Goal: Task Accomplishment & Management: Manage account settings

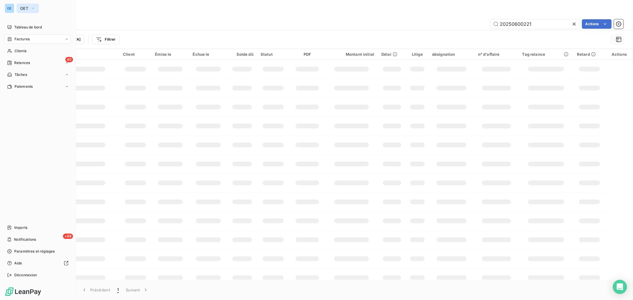
click at [33, 8] on icon "button" at bounding box center [33, 8] width 5 height 6
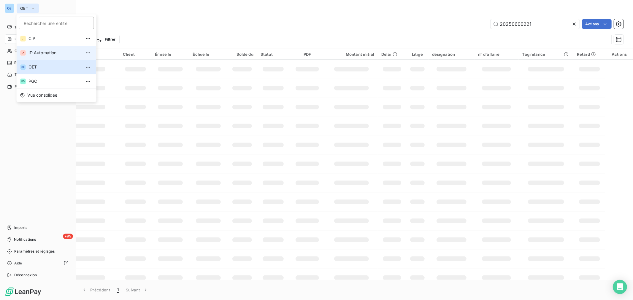
click at [34, 54] on span "ID Automation" at bounding box center [54, 53] width 53 height 6
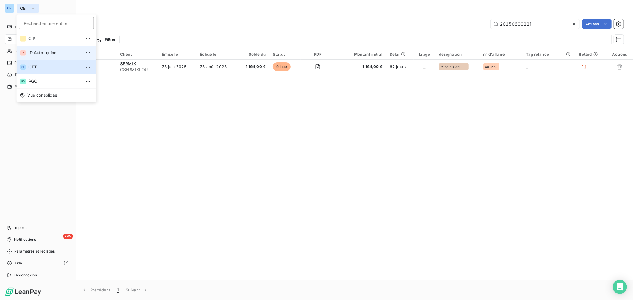
type input "FAC2400"
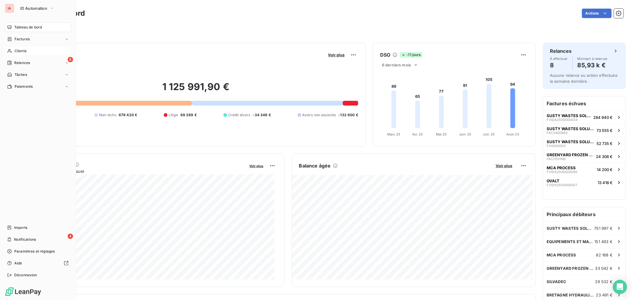
click at [15, 52] on span "Clients" at bounding box center [21, 50] width 12 height 5
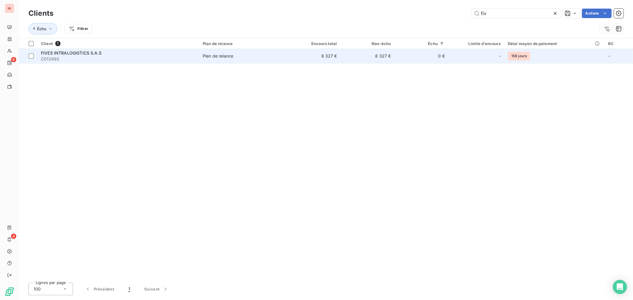
type input "fiv"
click at [299, 58] on td "8 327 €" at bounding box center [314, 56] width 54 height 14
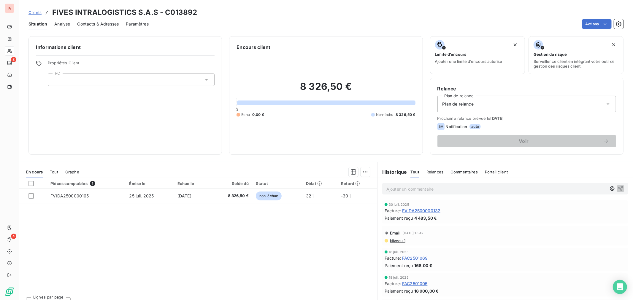
click at [436, 190] on p "Ajouter un commentaire ﻿" at bounding box center [496, 188] width 220 height 7
click at [432, 187] on p "A SURVEILLER" at bounding box center [496, 188] width 220 height 7
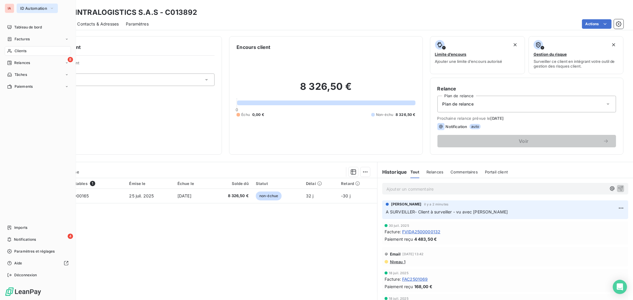
click at [50, 9] on icon "button" at bounding box center [52, 8] width 5 height 6
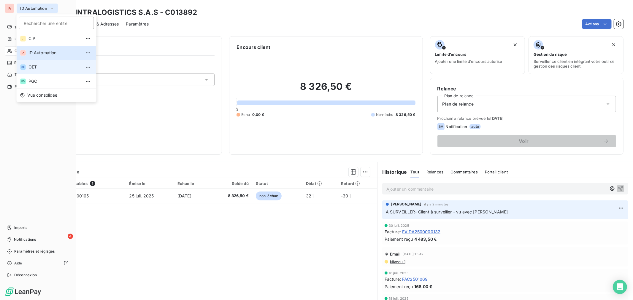
click at [39, 66] on span "OET" at bounding box center [54, 67] width 53 height 6
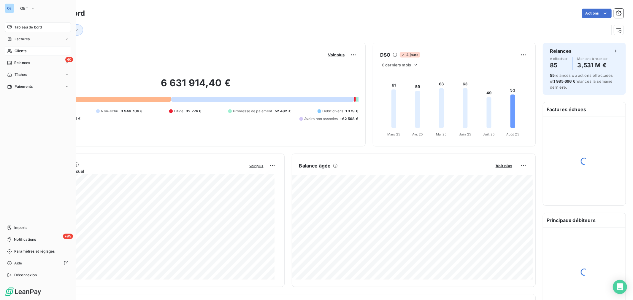
click at [15, 49] on span "Clients" at bounding box center [21, 50] width 12 height 5
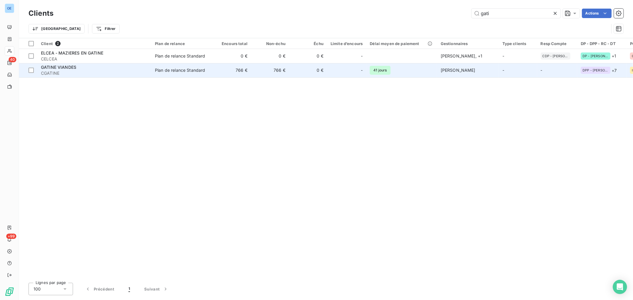
type input "gati"
click at [423, 71] on td "41 jours" at bounding box center [401, 70] width 71 height 14
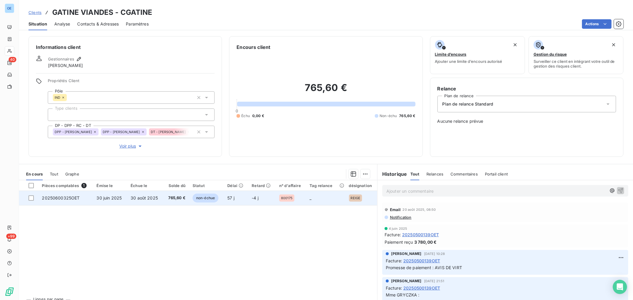
click at [233, 200] on span "57 j" at bounding box center [230, 197] width 7 height 5
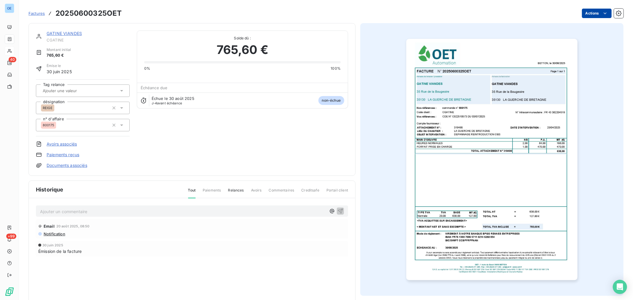
click at [591, 13] on html "OE 40 +99 Factures 20250600325OET Actions GATINE VIANDES CGATINE Montant initia…" at bounding box center [316, 150] width 633 height 300
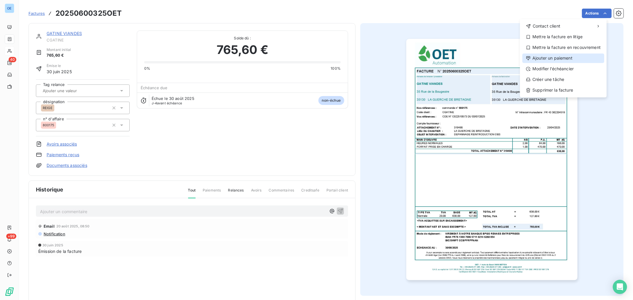
click at [564, 59] on div "Ajouter un paiement" at bounding box center [563, 57] width 82 height 9
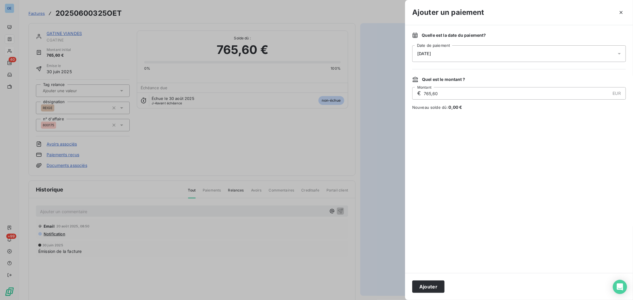
click at [620, 53] on icon at bounding box center [619, 54] width 6 height 6
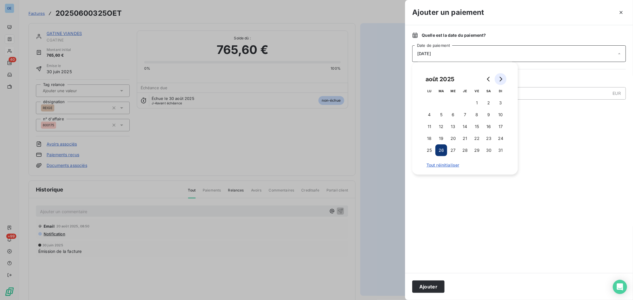
click at [502, 81] on icon "Go to next month" at bounding box center [500, 79] width 5 height 5
click at [440, 105] on button "2" at bounding box center [441, 103] width 12 height 12
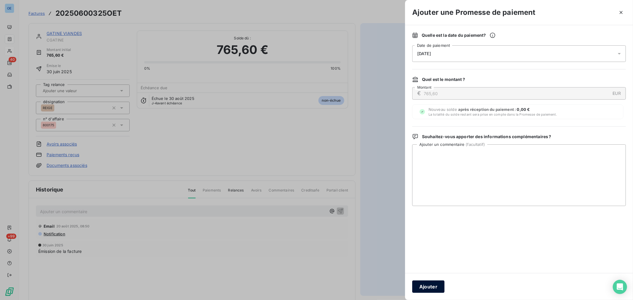
click at [436, 284] on button "Ajouter" at bounding box center [428, 287] width 32 height 12
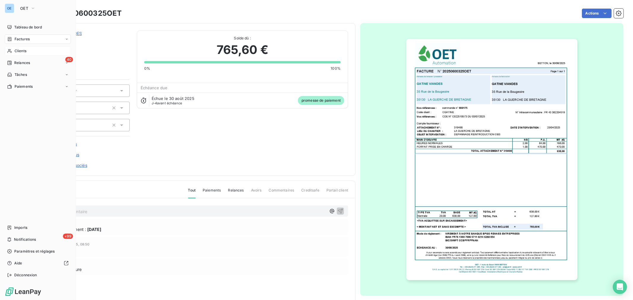
click at [20, 50] on span "Clients" at bounding box center [21, 50] width 12 height 5
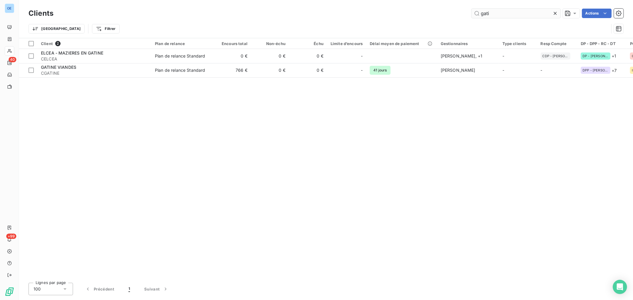
drag, startPoint x: 494, startPoint y: 11, endPoint x: 476, endPoint y: 10, distance: 18.1
click at [476, 10] on input "gati" at bounding box center [515, 13] width 89 height 9
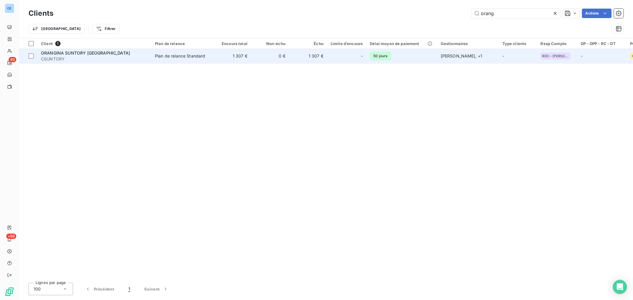
type input "orang"
click at [405, 61] on td "50 jours" at bounding box center [401, 56] width 71 height 14
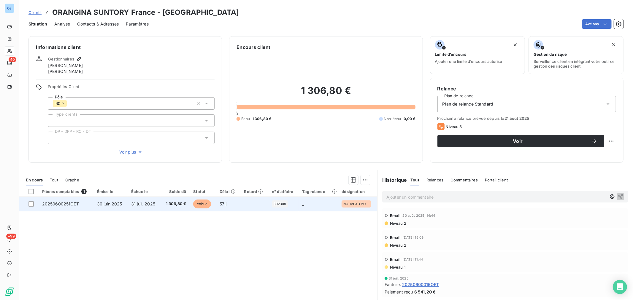
click at [253, 203] on td at bounding box center [254, 204] width 28 height 14
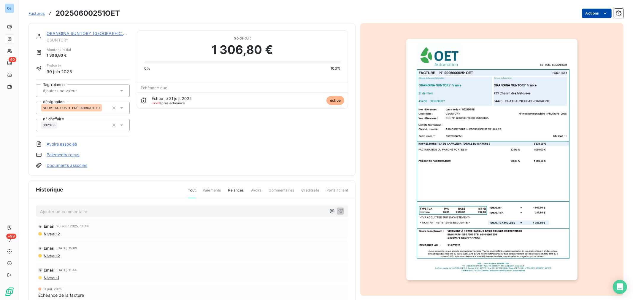
click at [595, 13] on html "OE 40 +99 Factures 20250600251OET Actions ORANGINA SUNTORY France CSUNTORY Mont…" at bounding box center [316, 150] width 633 height 300
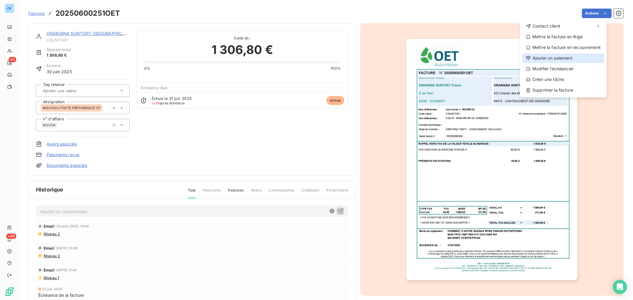
click at [571, 55] on div "Ajouter un paiement" at bounding box center [563, 57] width 82 height 9
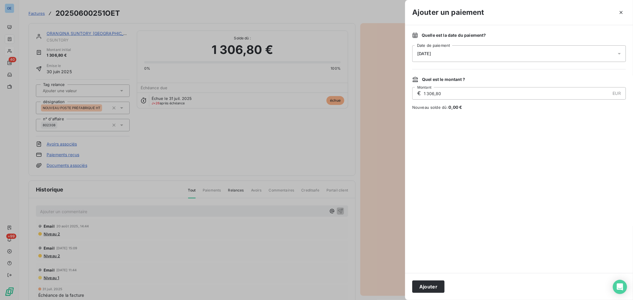
click at [620, 54] on icon at bounding box center [619, 54] width 6 height 6
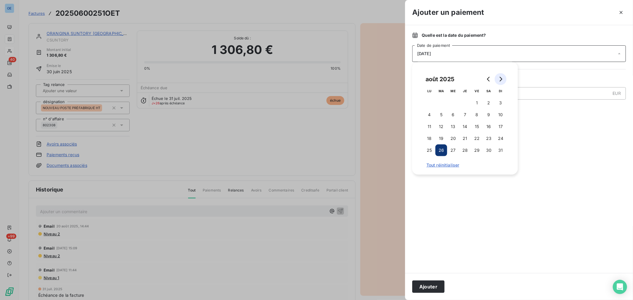
click at [505, 78] on button "Go to next month" at bounding box center [500, 79] width 12 height 12
click at [430, 105] on button "1" at bounding box center [429, 103] width 12 height 12
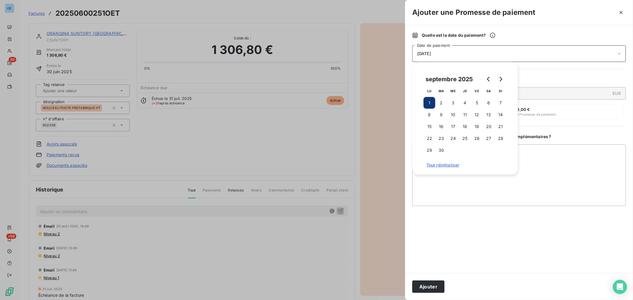
click at [438, 288] on button "Ajouter" at bounding box center [428, 287] width 32 height 12
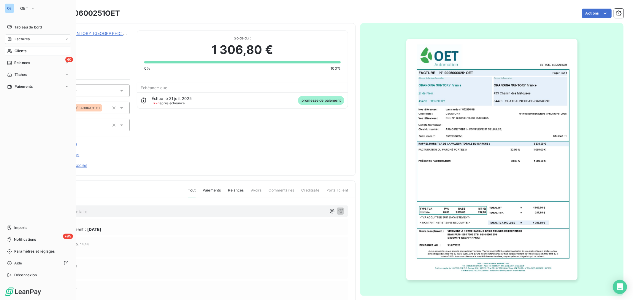
click at [19, 49] on span "Clients" at bounding box center [21, 50] width 12 height 5
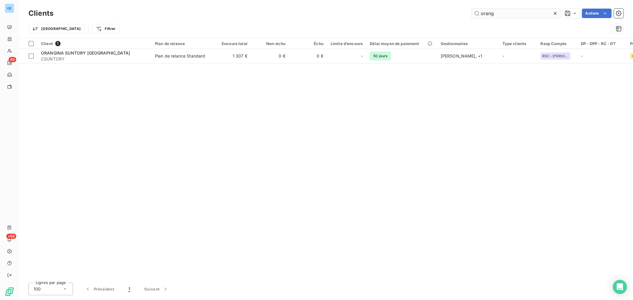
drag, startPoint x: 499, startPoint y: 13, endPoint x: 476, endPoint y: 13, distance: 22.2
click at [476, 13] on input "orang" at bounding box center [515, 13] width 89 height 9
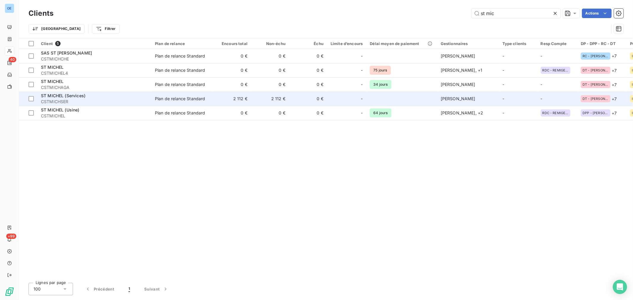
type input "st mic"
click at [300, 94] on td "0 €" at bounding box center [308, 99] width 38 height 14
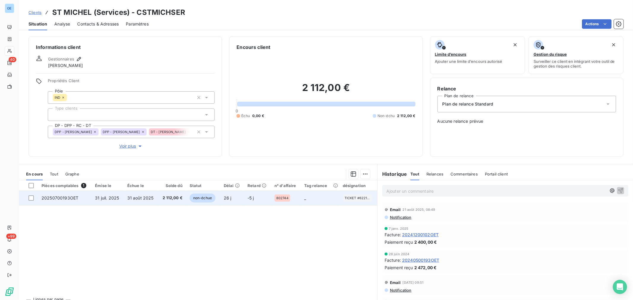
click at [244, 200] on td "-5 j" at bounding box center [257, 198] width 27 height 14
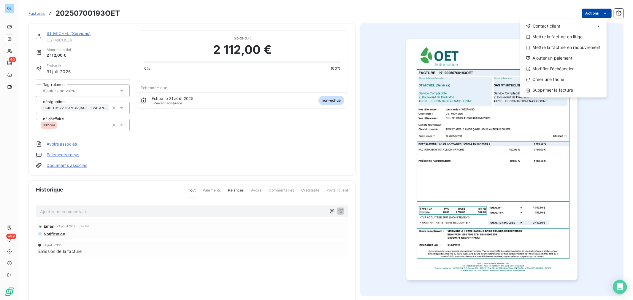
click at [595, 13] on html "OE 40 +99 Factures 20250700193OET Actions Contact client Mettre la facture en l…" at bounding box center [316, 150] width 633 height 300
click at [567, 57] on div "Ajouter un paiement" at bounding box center [563, 57] width 82 height 9
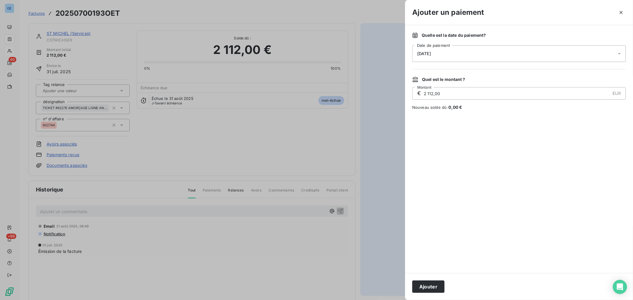
click at [620, 52] on icon at bounding box center [619, 54] width 6 height 6
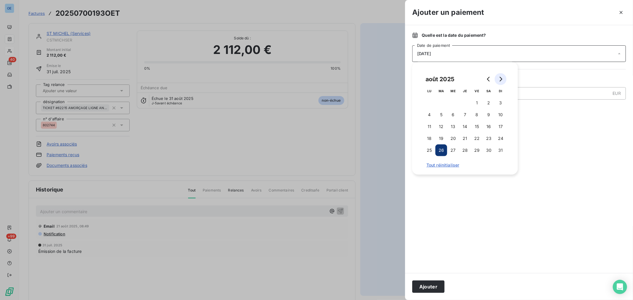
click at [503, 80] on button "Go to next month" at bounding box center [500, 79] width 12 height 12
click at [430, 100] on button "1" at bounding box center [429, 103] width 12 height 12
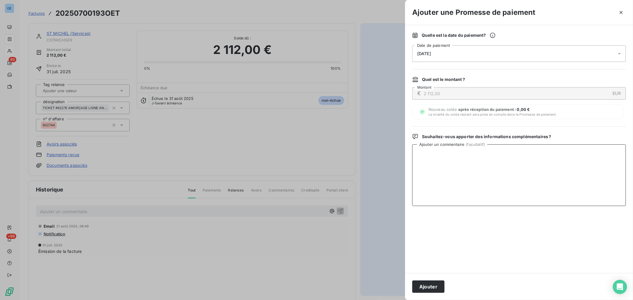
click at [556, 174] on textarea "Ajouter un commentaire ( facultatif )" at bounding box center [519, 175] width 214 height 62
type textarea "avis de virt"
click at [438, 289] on button "Ajouter" at bounding box center [428, 287] width 32 height 12
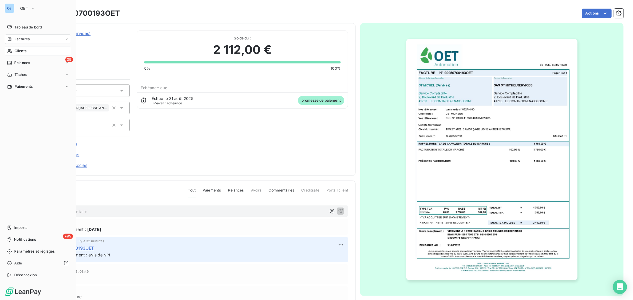
click at [15, 50] on span "Clients" at bounding box center [21, 50] width 12 height 5
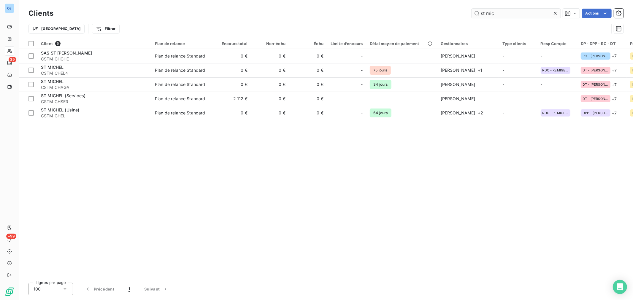
drag, startPoint x: 500, startPoint y: 14, endPoint x: 473, endPoint y: 11, distance: 27.1
click at [473, 11] on input "st mic" at bounding box center [515, 13] width 89 height 9
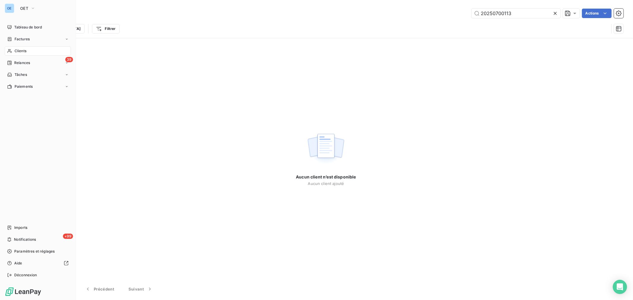
click at [19, 52] on span "Clients" at bounding box center [21, 50] width 12 height 5
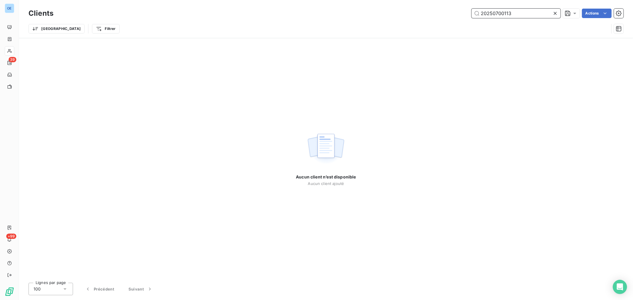
drag, startPoint x: 517, startPoint y: 15, endPoint x: 449, endPoint y: 15, distance: 68.5
click at [449, 15] on div "20250700113 Actions" at bounding box center [342, 13] width 563 height 9
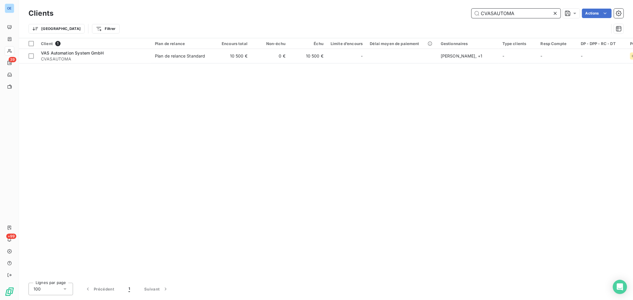
type input "CVASAUTOMA"
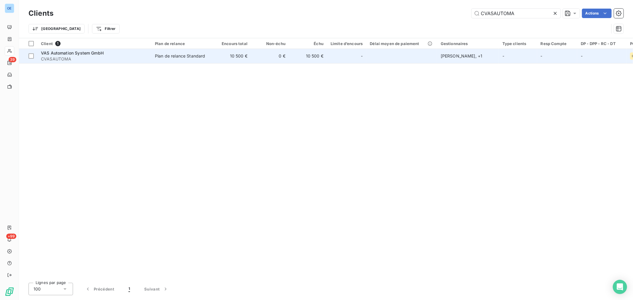
click at [290, 55] on td "10 500 €" at bounding box center [308, 56] width 38 height 14
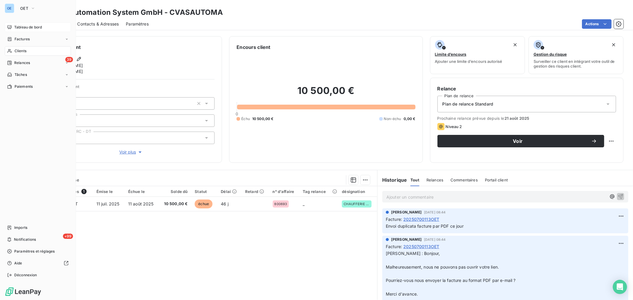
click at [19, 27] on span "Tableau de bord" at bounding box center [28, 27] width 28 height 5
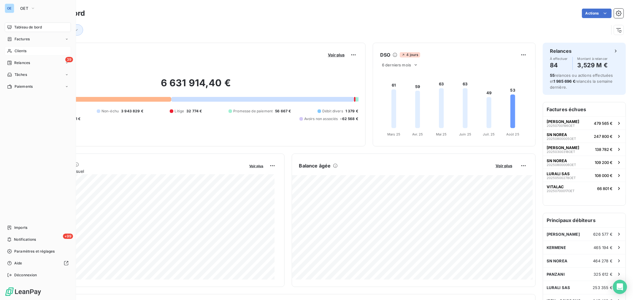
click at [19, 52] on span "Clients" at bounding box center [21, 50] width 12 height 5
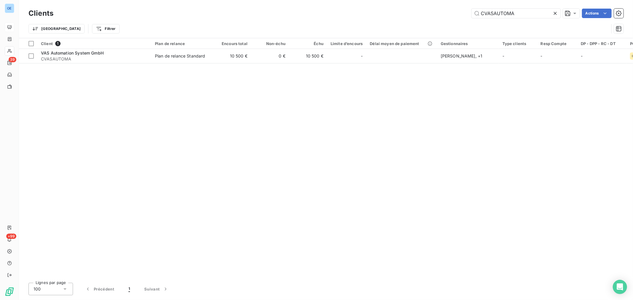
drag, startPoint x: 503, startPoint y: 13, endPoint x: 453, endPoint y: 13, distance: 49.5
click at [453, 13] on div "CVASAUTOMA Actions" at bounding box center [342, 13] width 563 height 9
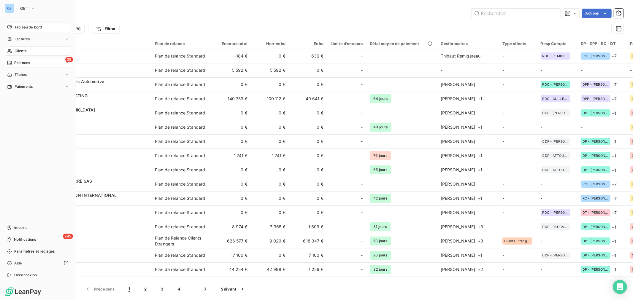
click at [31, 62] on div "39 Relances" at bounding box center [38, 62] width 66 height 9
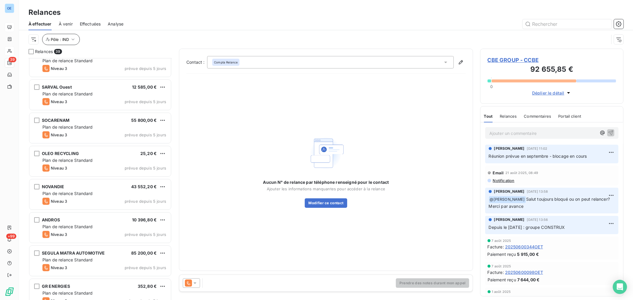
scroll to position [165, 0]
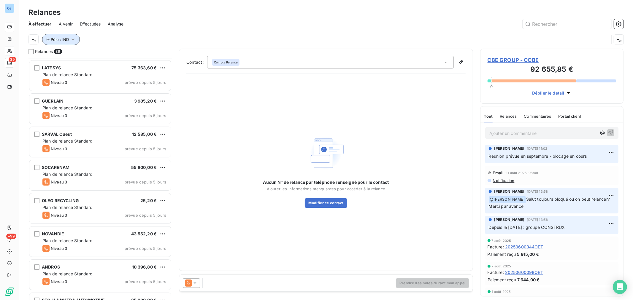
click at [72, 39] on icon "button" at bounding box center [72, 40] width 3 height 2
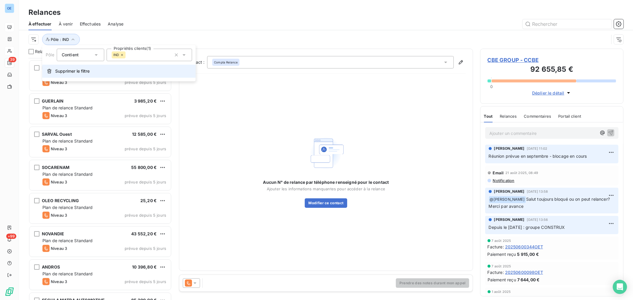
click at [69, 67] on button "Supprimer le filtre" at bounding box center [118, 71] width 153 height 13
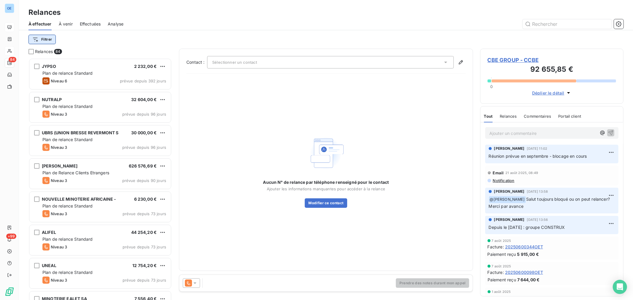
scroll to position [237, 138]
click at [51, 38] on html "OE 84 +99 Relances À effectuer À venir Effectuées Analyse Filtrer Relances 84 J…" at bounding box center [316, 150] width 633 height 300
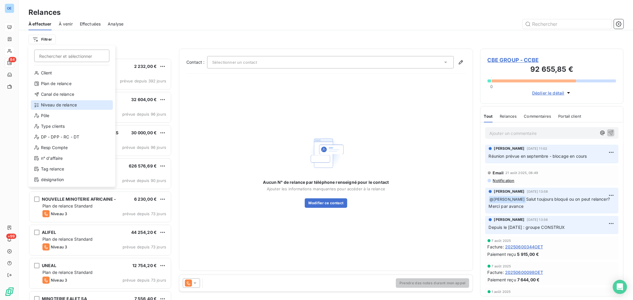
click at [69, 104] on div "Niveau de relance" at bounding box center [72, 104] width 82 height 9
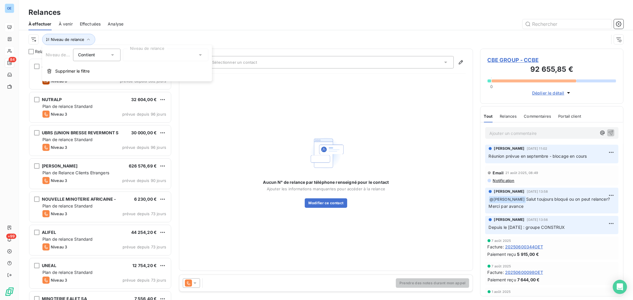
click at [202, 57] on icon at bounding box center [200, 55] width 6 height 6
drag, startPoint x: 172, startPoint y: 69, endPoint x: 169, endPoint y: 70, distance: 3.2
click at [171, 69] on li "Notification" at bounding box center [165, 67] width 85 height 11
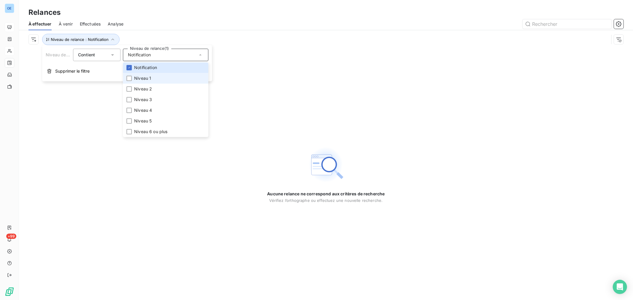
click at [166, 78] on li "Niveau 1" at bounding box center [165, 78] width 85 height 11
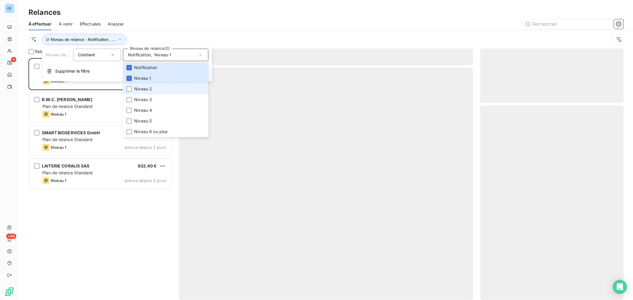
scroll to position [237, 138]
click at [162, 88] on li "Niveau 2" at bounding box center [165, 89] width 85 height 11
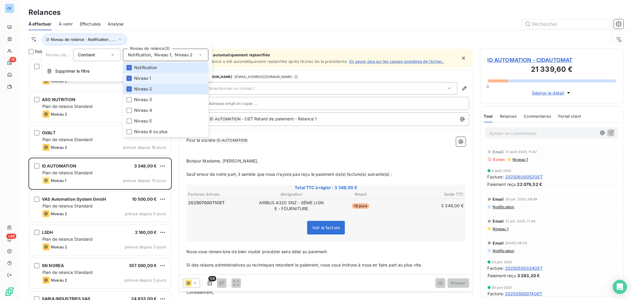
click at [215, 30] on div "Niveau de relance : Notification , ..." at bounding box center [325, 39] width 595 height 18
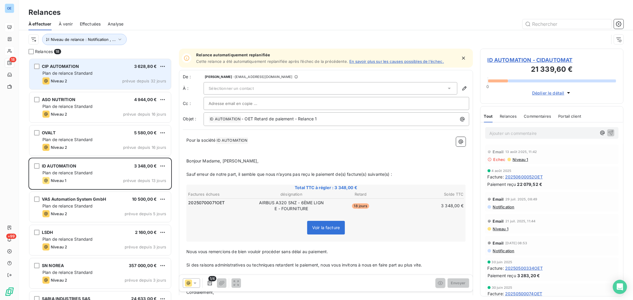
click at [101, 76] on div "CIP AUTOMATION 3 628,80 € Plan de relance Standard Niveau 2 prévue depuis 32 jo…" at bounding box center [99, 74] width 141 height 30
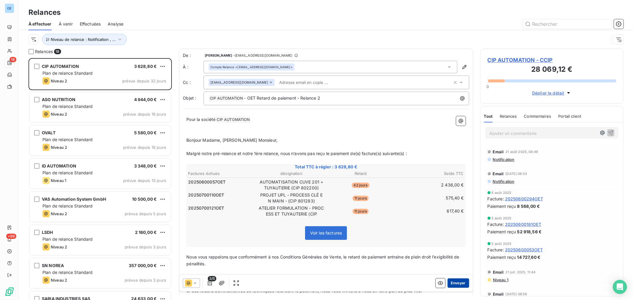
click at [455, 283] on button "Envoyer" at bounding box center [458, 283] width 22 height 9
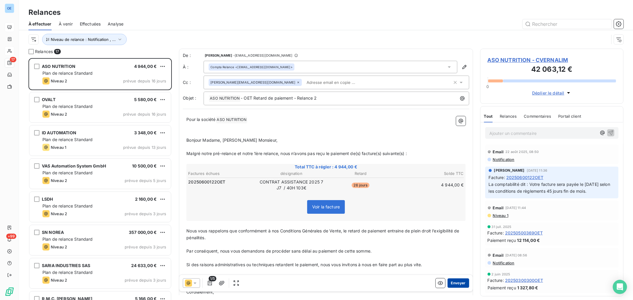
click at [455, 283] on button "Envoyer" at bounding box center [458, 283] width 22 height 9
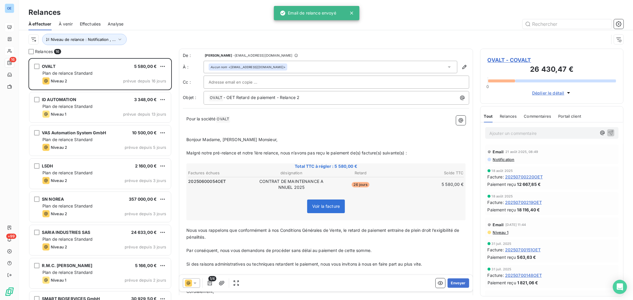
click at [455, 283] on button "Envoyer" at bounding box center [458, 283] width 22 height 9
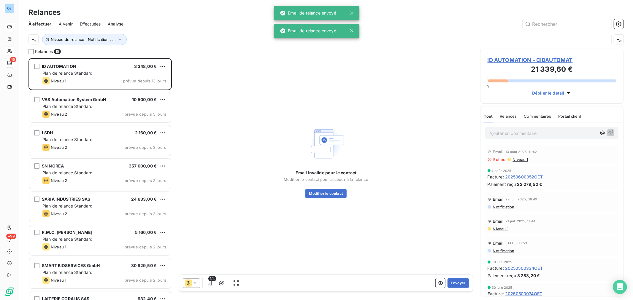
click at [455, 283] on button "Envoyer" at bounding box center [458, 283] width 22 height 9
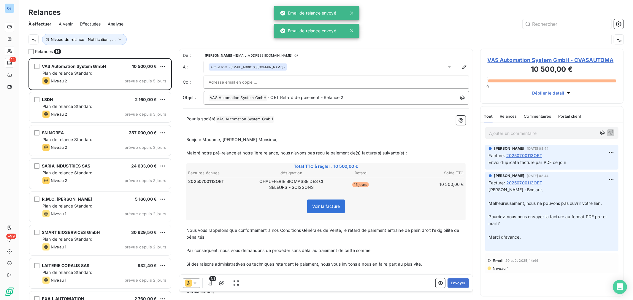
click at [455, 283] on button "Envoyer" at bounding box center [458, 283] width 22 height 9
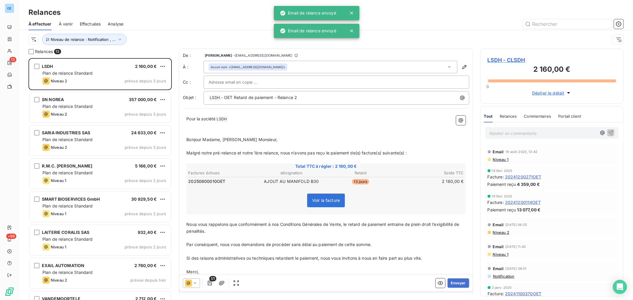
click at [455, 283] on button "Envoyer" at bounding box center [458, 283] width 22 height 9
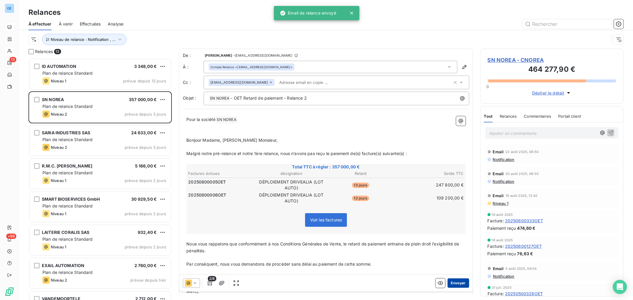
click at [456, 282] on button "Envoyer" at bounding box center [458, 283] width 22 height 9
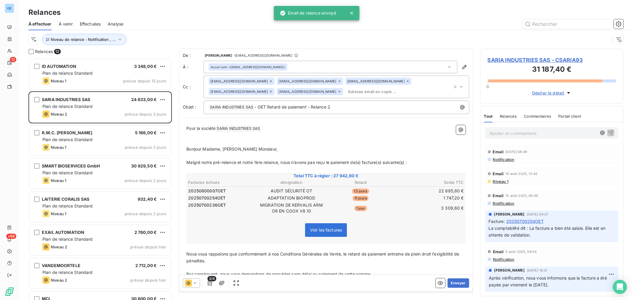
click at [456, 282] on button "Envoyer" at bounding box center [458, 283] width 22 height 9
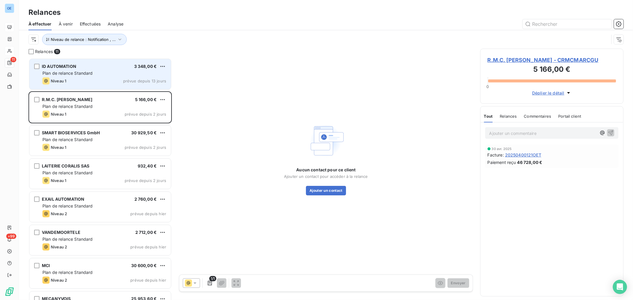
click at [110, 72] on div "Plan de relance Standard" at bounding box center [104, 73] width 124 height 6
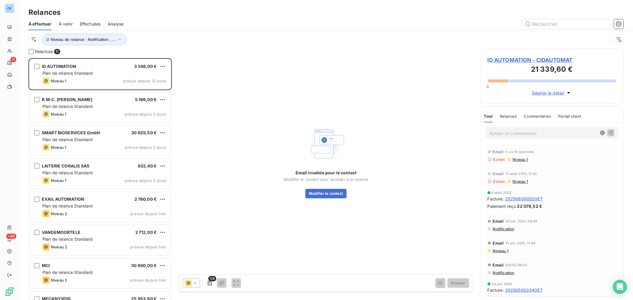
click at [517, 158] on span "Niveau 1" at bounding box center [520, 159] width 16 height 5
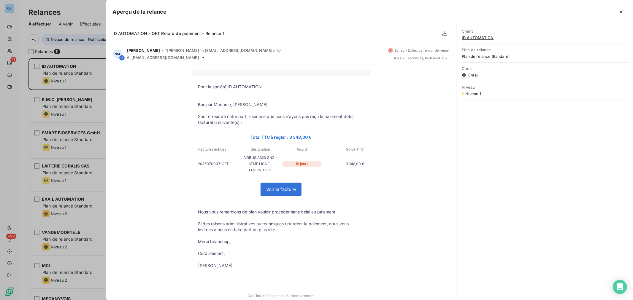
click at [556, 20] on div "Aperçu de la relance" at bounding box center [369, 12] width 527 height 24
click at [623, 12] on icon "button" at bounding box center [621, 12] width 6 height 6
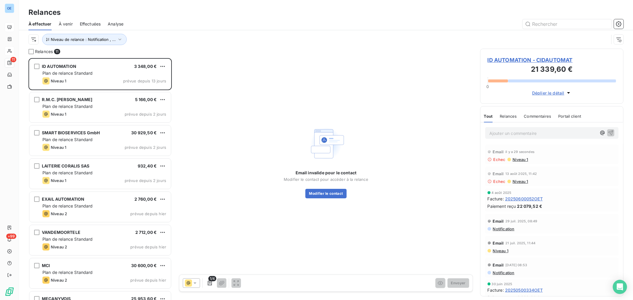
click at [524, 59] on span "ID AUTOMATION - CIDAUTOMAT" at bounding box center [551, 60] width 128 height 8
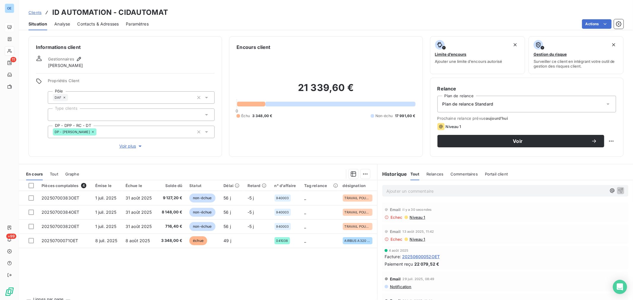
click at [99, 22] on span "Contacts & Adresses" at bounding box center [98, 24] width 42 height 6
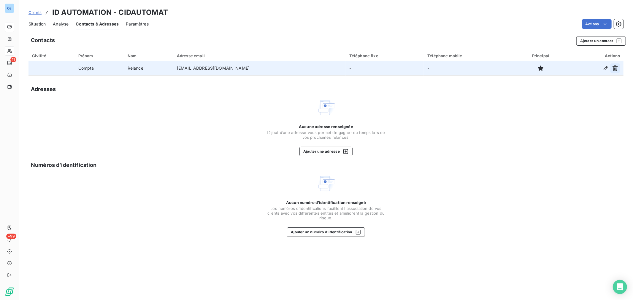
click at [618, 67] on icon "button" at bounding box center [615, 68] width 6 height 6
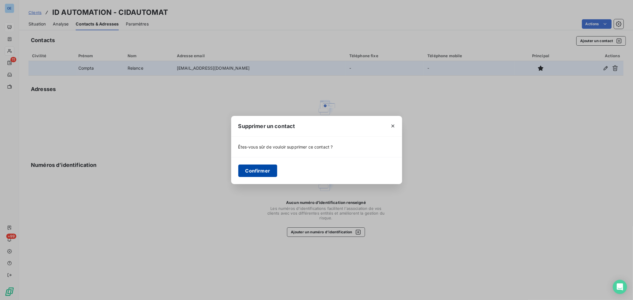
click at [262, 171] on button "Confirmer" at bounding box center [257, 171] width 39 height 12
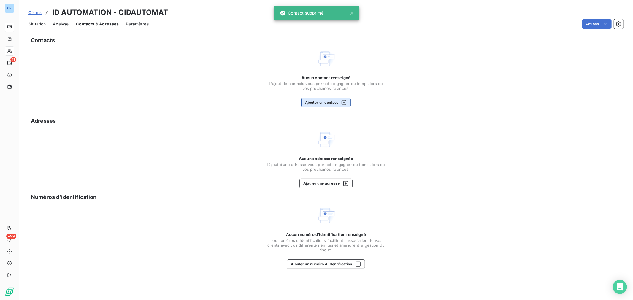
click at [322, 103] on button "Ajouter un contact" at bounding box center [326, 102] width 50 height 9
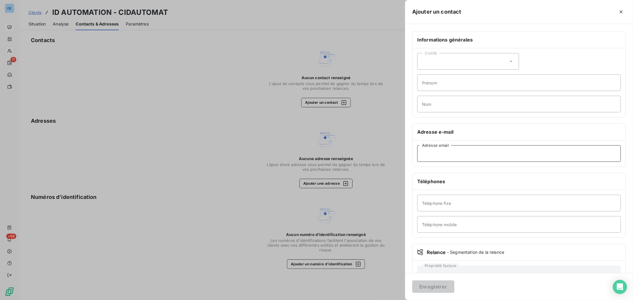
click at [443, 156] on input "Adresse email" at bounding box center [518, 153] width 203 height 17
type input "alorant@groupe-ovalt.com"
click at [439, 288] on button "Enregistrer" at bounding box center [433, 287] width 42 height 12
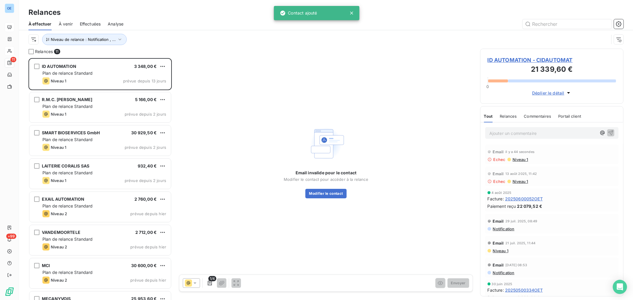
scroll to position [237, 138]
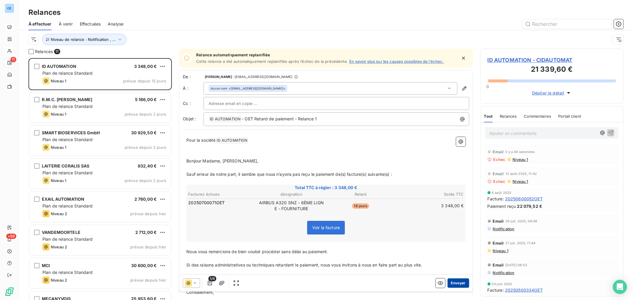
click at [453, 285] on button "Envoyer" at bounding box center [458, 283] width 22 height 9
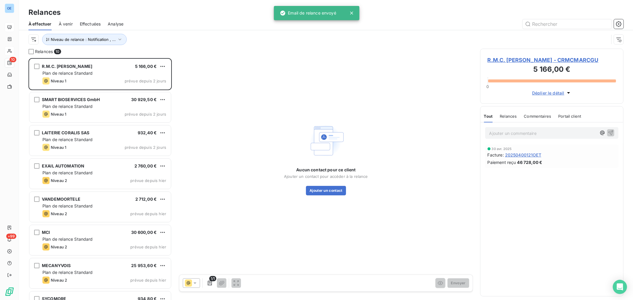
click at [531, 61] on span "R.M.C. MARC GUITTARD - CRMCMARCGU" at bounding box center [551, 60] width 128 height 8
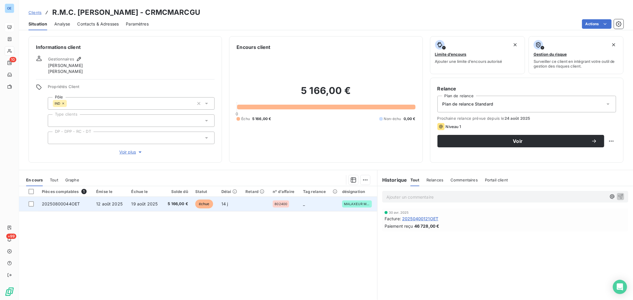
click at [64, 205] on span "20250800044OET" at bounding box center [61, 203] width 38 height 5
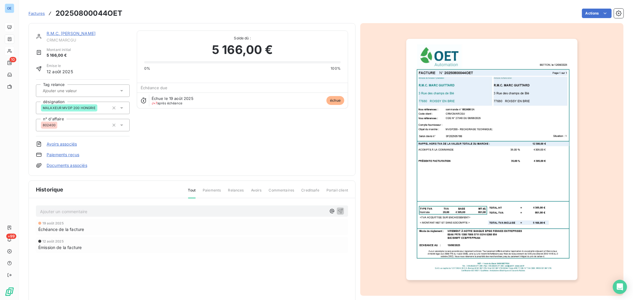
click at [84, 32] on link "R.M.C. MARC GUITTARD" at bounding box center [71, 33] width 49 height 5
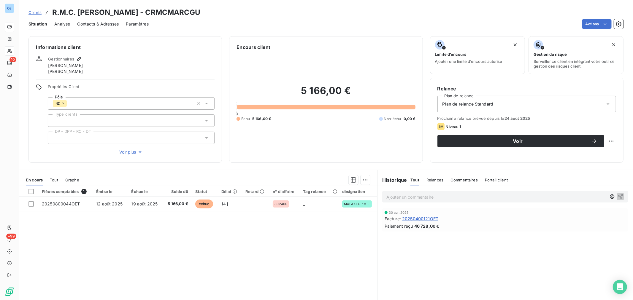
click at [103, 23] on span "Contacts & Adresses" at bounding box center [98, 24] width 42 height 6
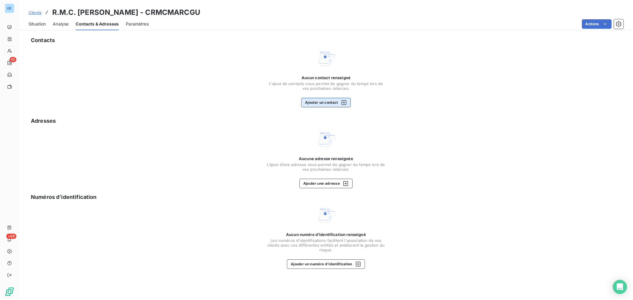
click at [323, 100] on button "Ajouter un contact" at bounding box center [326, 102] width 50 height 9
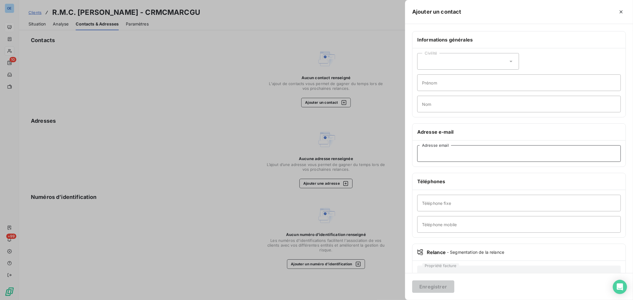
click at [437, 154] on input "Adresse email" at bounding box center [518, 153] width 203 height 17
type input "maria.ferreira@rmcmacrguittard.fr"
click at [449, 292] on button "Enregistrer" at bounding box center [433, 287] width 42 height 12
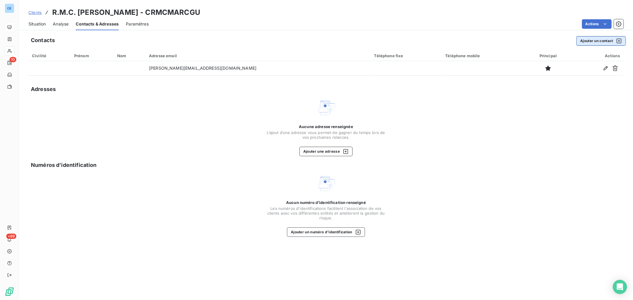
click at [583, 42] on button "Ajouter un contact" at bounding box center [601, 40] width 50 height 9
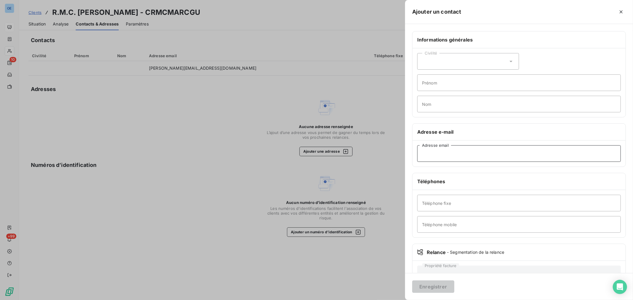
drag, startPoint x: 446, startPoint y: 156, endPoint x: 451, endPoint y: 161, distance: 7.2
click at [446, 156] on input "Adresse email" at bounding box center [518, 153] width 203 height 17
type input "contact@rmcmarcguittard.fr"
click at [441, 286] on button "Enregistrer" at bounding box center [433, 287] width 42 height 12
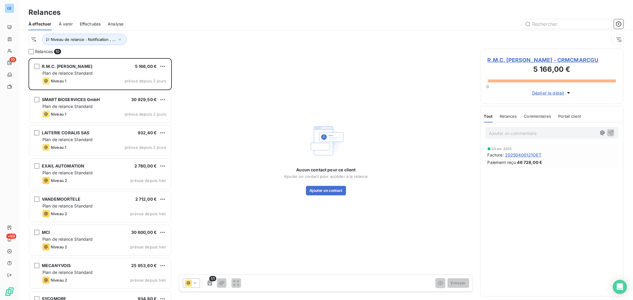
scroll to position [237, 138]
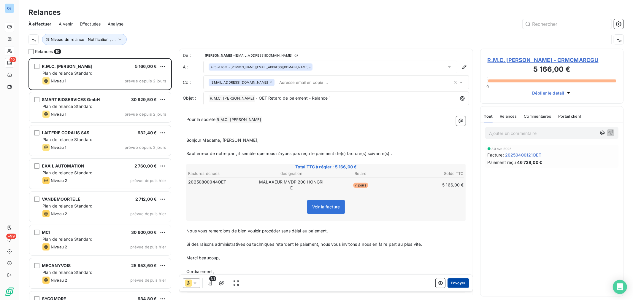
click at [449, 284] on button "Envoyer" at bounding box center [458, 283] width 22 height 9
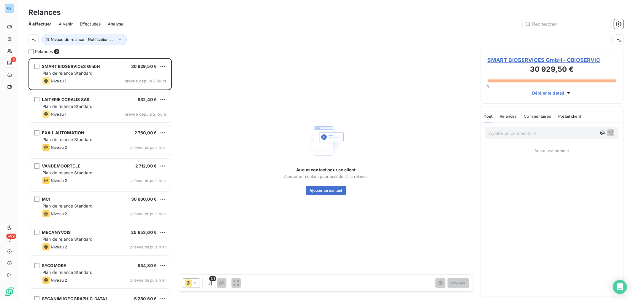
click at [511, 60] on span "SMART BIOSERVICES GmbH - CBIOSERVIC" at bounding box center [551, 60] width 128 height 8
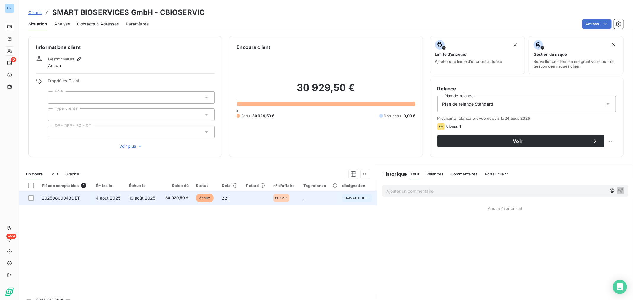
click at [46, 199] on span "20250800043OET" at bounding box center [61, 197] width 38 height 5
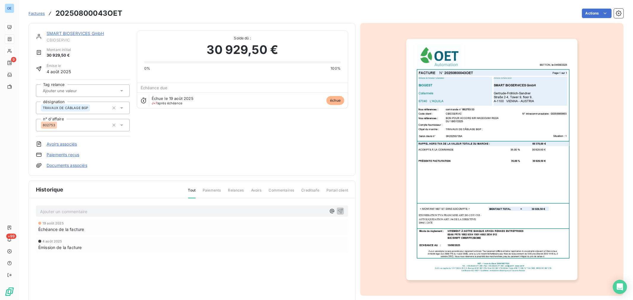
click at [84, 33] on link "SMART BIOSERVICES GmbH" at bounding box center [75, 33] width 57 height 5
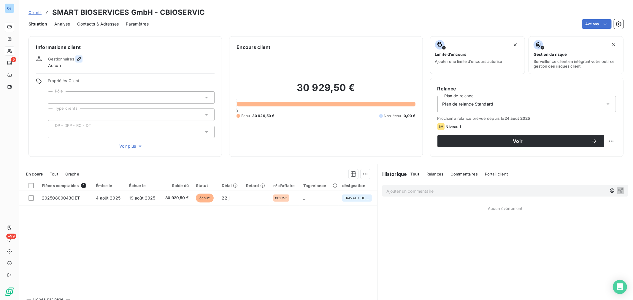
click at [80, 58] on icon "button" at bounding box center [79, 59] width 4 height 4
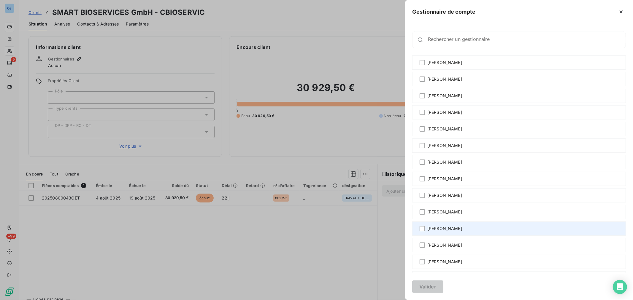
click at [457, 229] on span "Gautier MARTIN" at bounding box center [444, 229] width 35 height 6
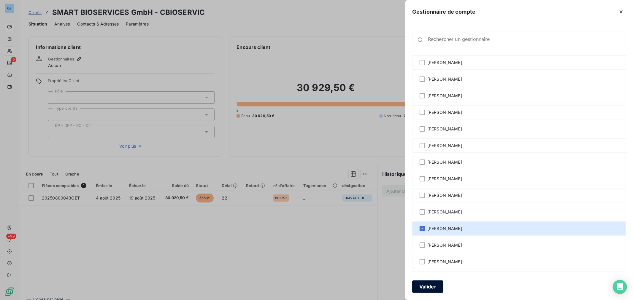
click at [435, 288] on button "Valider" at bounding box center [427, 287] width 31 height 12
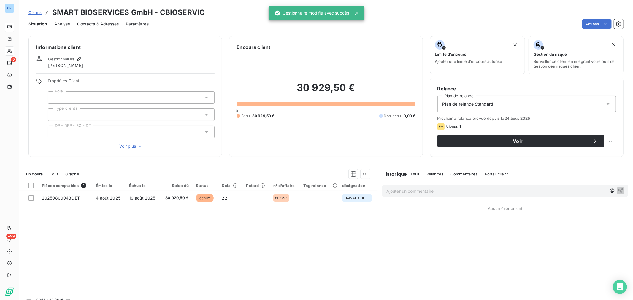
click at [201, 98] on div at bounding box center [131, 97] width 167 height 12
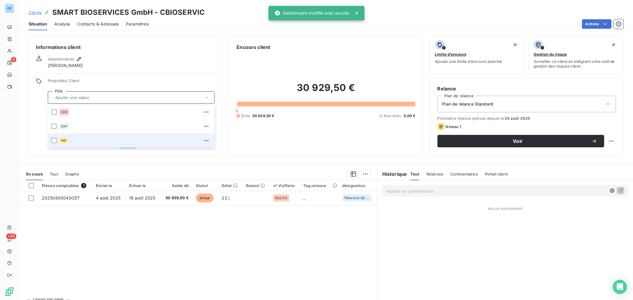
click at [72, 138] on div "IND" at bounding box center [135, 140] width 152 height 9
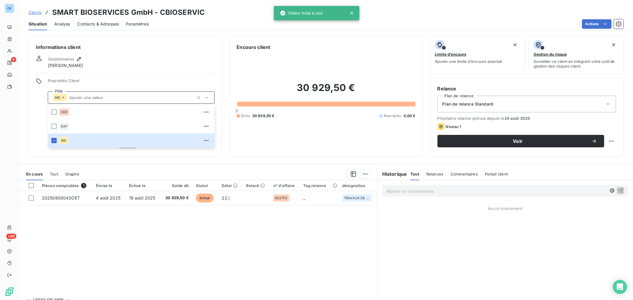
click at [168, 61] on div "Gestionnaires Gautier MARTIN" at bounding box center [125, 61] width 179 height 13
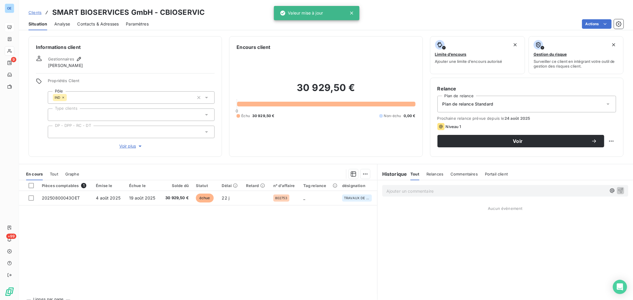
click at [205, 134] on icon at bounding box center [206, 132] width 6 height 6
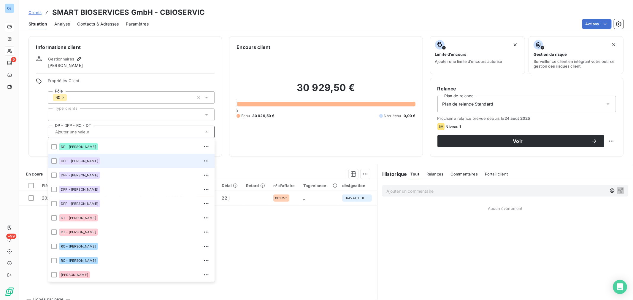
scroll to position [12, 0]
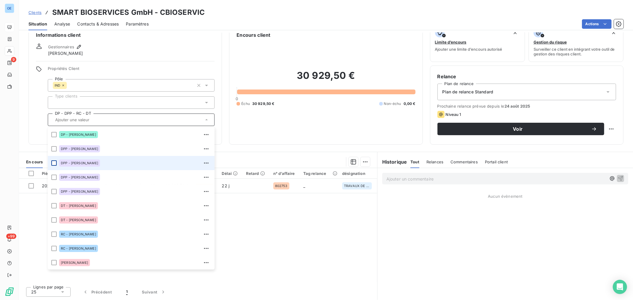
click at [54, 163] on div at bounding box center [53, 162] width 5 height 5
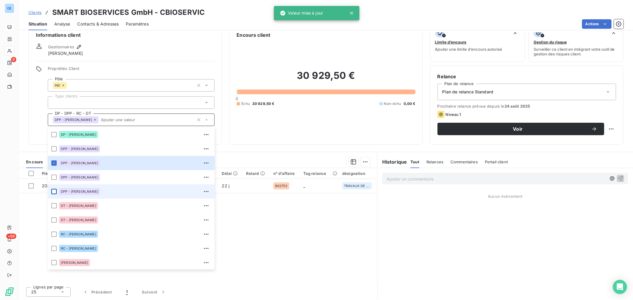
click at [56, 192] on div at bounding box center [53, 191] width 5 height 5
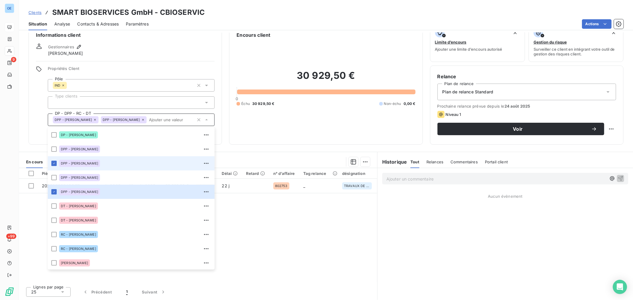
scroll to position [42, 0]
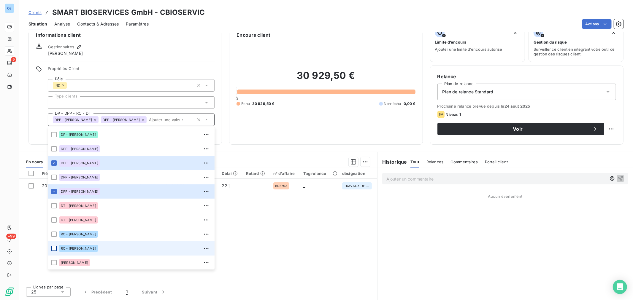
click at [54, 247] on div at bounding box center [53, 248] width 5 height 5
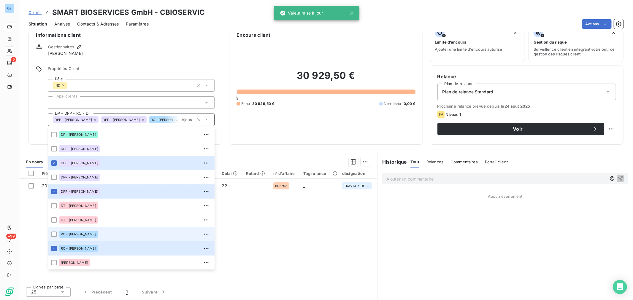
click at [57, 232] on li "RC - Norbert CHADEAU" at bounding box center [131, 234] width 167 height 14
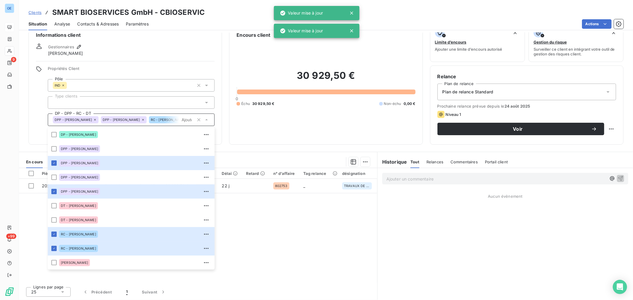
click at [229, 53] on div "Encours client 30 929,50 € 0 Échu 30 929,50 € Non-échu 0,00 €" at bounding box center [325, 84] width 193 height 121
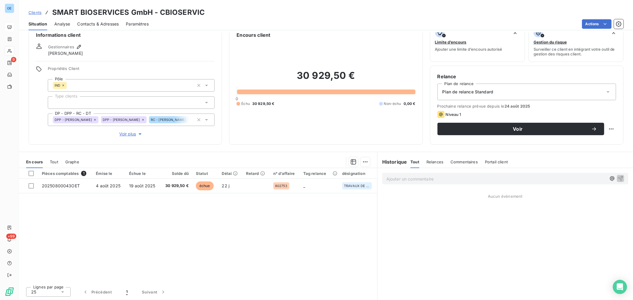
click at [114, 23] on span "Contacts & Adresses" at bounding box center [98, 24] width 42 height 6
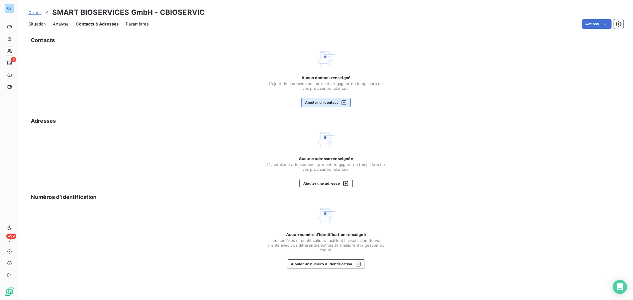
click at [325, 104] on button "Ajouter un contact" at bounding box center [326, 102] width 50 height 9
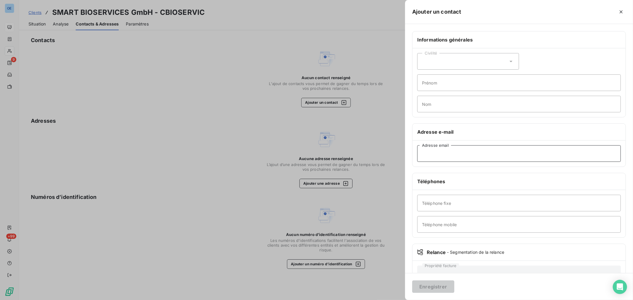
paste input "invoice@biogest.at,"
click at [467, 157] on input "invoice@biogest.at," at bounding box center [518, 153] width 203 height 17
type input "invoice@biogest.at"
click at [444, 286] on button "Enregistrer" at bounding box center [433, 287] width 42 height 12
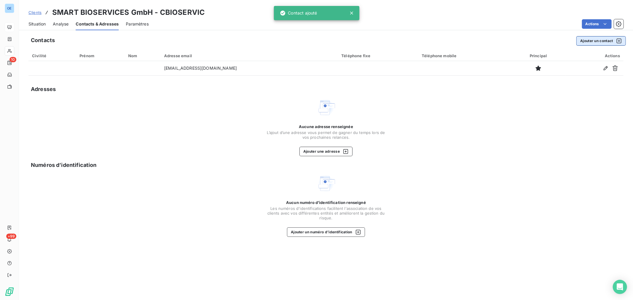
click at [601, 40] on button "Ajouter un contact" at bounding box center [601, 40] width 50 height 9
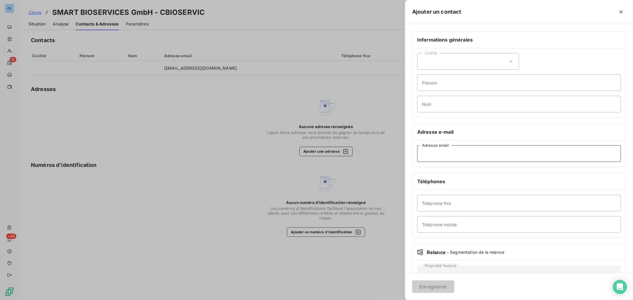
paste input "reda.haddoumi@biogest-biogaz.fr"
type input "reda.haddoumi@biogest-biogaz.fr"
click at [438, 286] on button "Enregistrer" at bounding box center [433, 287] width 42 height 12
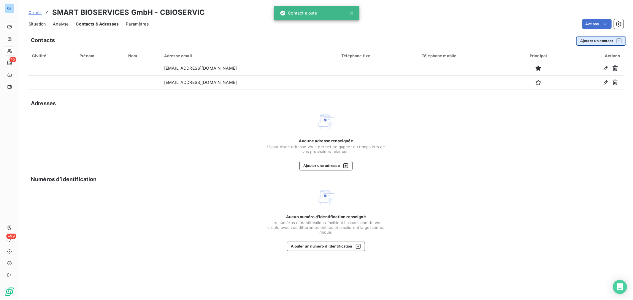
click at [592, 40] on button "Ajouter un contact" at bounding box center [601, 40] width 50 height 9
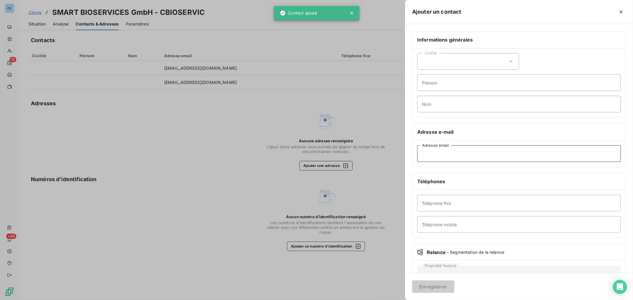
paste input "manuele.giron@biogest.at"
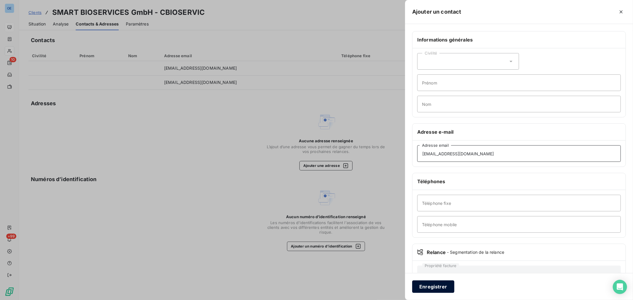
type input "manuele.giron@biogest.at"
click at [438, 288] on button "Enregistrer" at bounding box center [433, 287] width 42 height 12
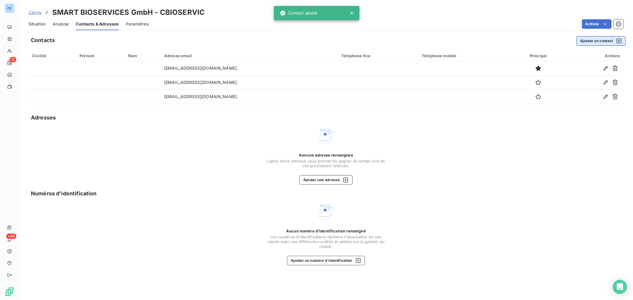
click at [591, 42] on button "Ajouter un contact" at bounding box center [601, 40] width 50 height 9
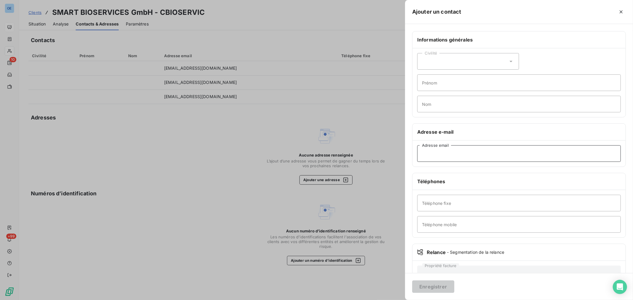
paste input "lorenzo.bergamaschi@biogest.at"
type input "lorenzo.bergamaschi@biogest.at"
click at [439, 287] on button "Enregistrer" at bounding box center [433, 287] width 42 height 12
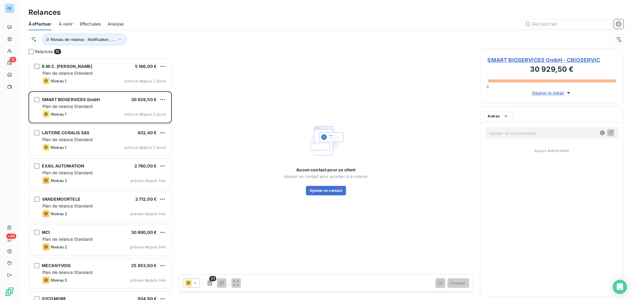
scroll to position [237, 138]
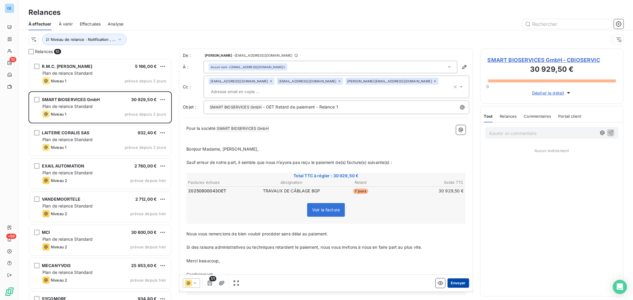
click at [456, 285] on button "Envoyer" at bounding box center [458, 283] width 22 height 9
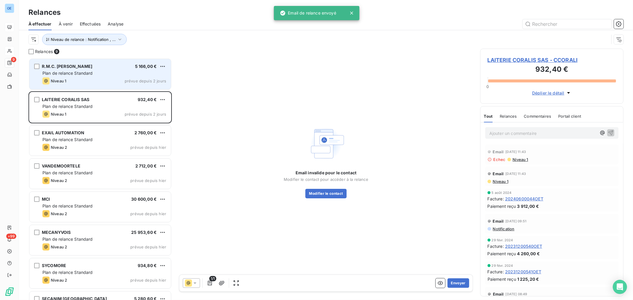
click at [115, 71] on div "Plan de relance Standard" at bounding box center [104, 73] width 124 height 6
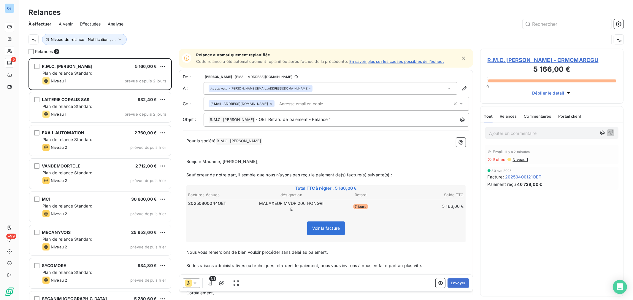
click at [507, 58] on span "R.M.C. MARC GUITTARD - CRMCMARCGU" at bounding box center [551, 60] width 128 height 8
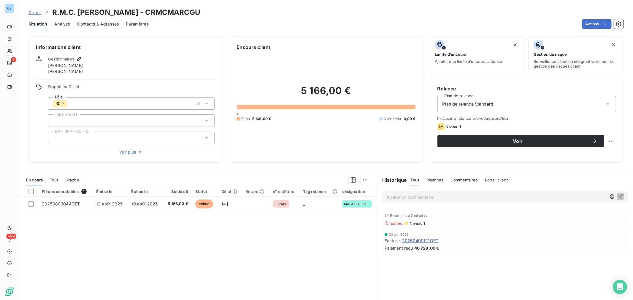
click at [111, 23] on span "Contacts & Adresses" at bounding box center [98, 24] width 42 height 6
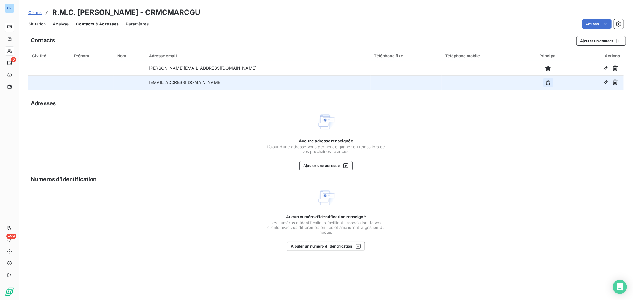
click at [545, 82] on icon "button" at bounding box center [548, 82] width 6 height 6
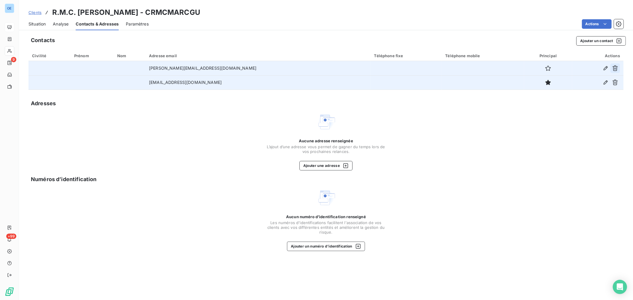
click at [615, 68] on icon "button" at bounding box center [615, 68] width 6 height 6
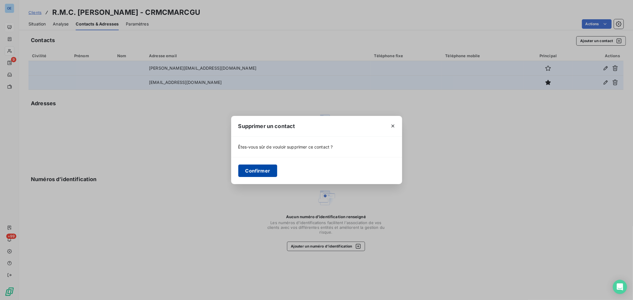
click at [269, 169] on button "Confirmer" at bounding box center [257, 171] width 39 height 12
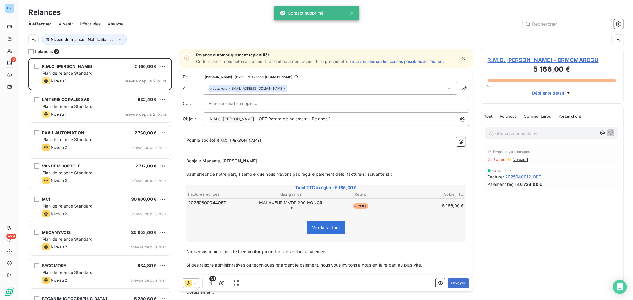
scroll to position [237, 138]
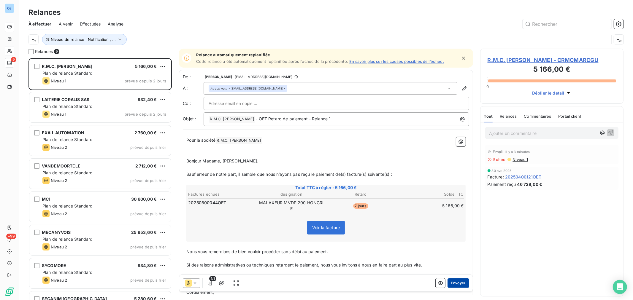
click at [450, 281] on button "Envoyer" at bounding box center [458, 283] width 22 height 9
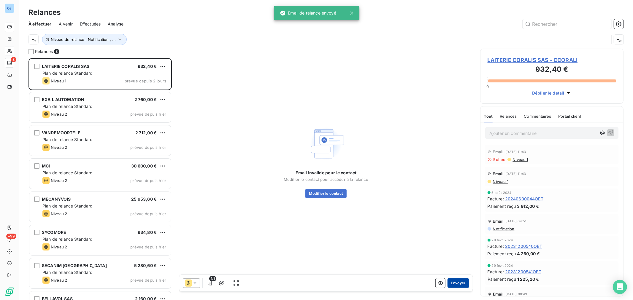
click at [454, 284] on button "Envoyer" at bounding box center [458, 283] width 22 height 9
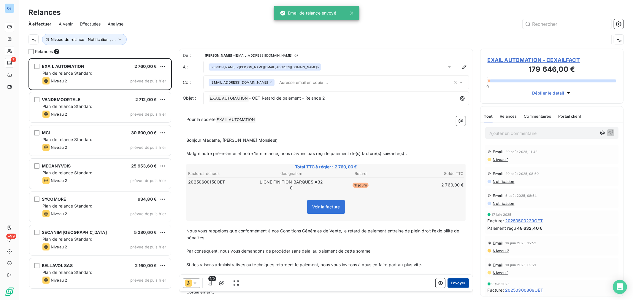
click at [454, 285] on button "Envoyer" at bounding box center [458, 283] width 22 height 9
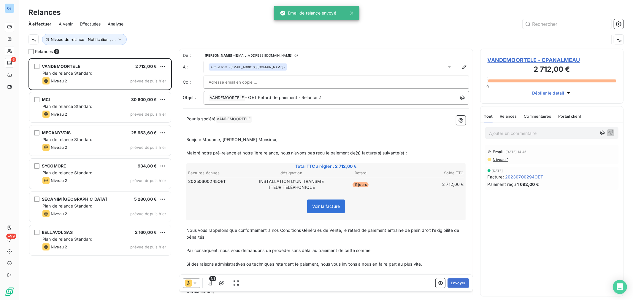
click at [454, 285] on button "Envoyer" at bounding box center [458, 283] width 22 height 9
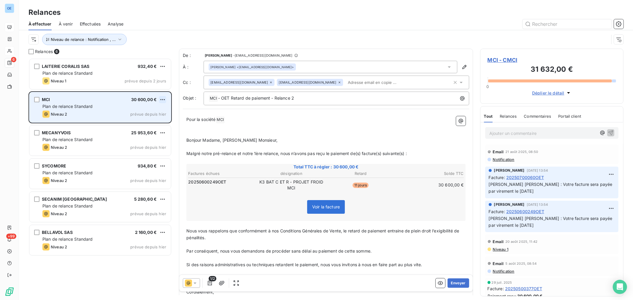
click at [162, 98] on html "OE 6 +99 Relances À effectuer À venir Effectuées Analyse Niveau de relance : No…" at bounding box center [316, 150] width 633 height 300
click at [153, 113] on div "Replanifier cette action" at bounding box center [136, 111] width 53 height 9
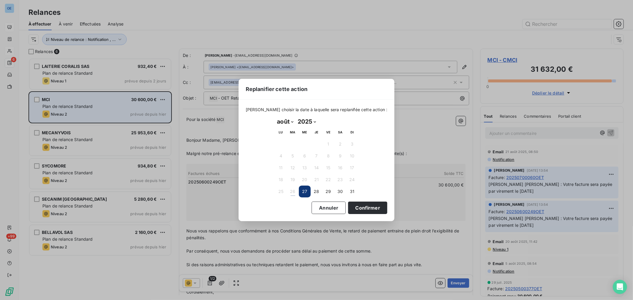
click at [314, 122] on select "2025 2026 2027 2028 2029 2030 2031 2032 2033 2034 2035" at bounding box center [306, 121] width 23 height 9
click at [290, 122] on select "janvier février mars avril mai juin juillet août septembre octobre novembre déc…" at bounding box center [285, 121] width 20 height 9
select select "8"
click at [275, 117] on select "janvier février mars avril mai juin juillet août septembre octobre novembre déc…" at bounding box center [285, 121] width 20 height 9
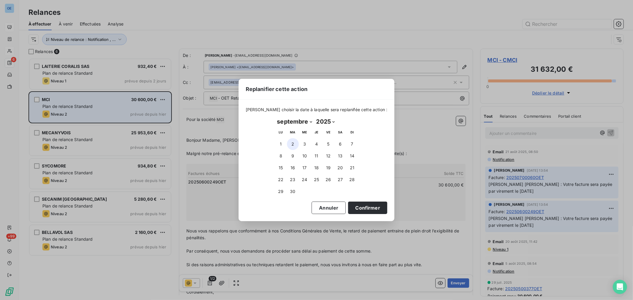
click at [293, 146] on button "2" at bounding box center [293, 144] width 12 height 12
click at [349, 205] on button "Confirmer" at bounding box center [367, 208] width 39 height 12
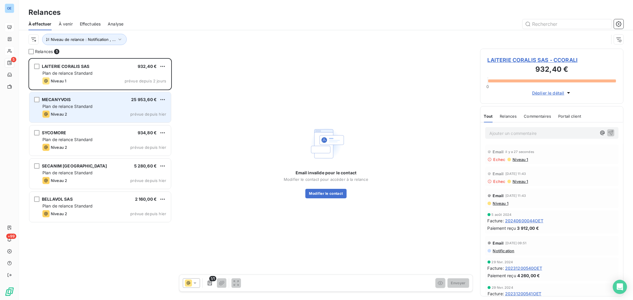
click at [497, 61] on span "LAITERIE CORALIS SAS - CCORALI" at bounding box center [551, 60] width 128 height 8
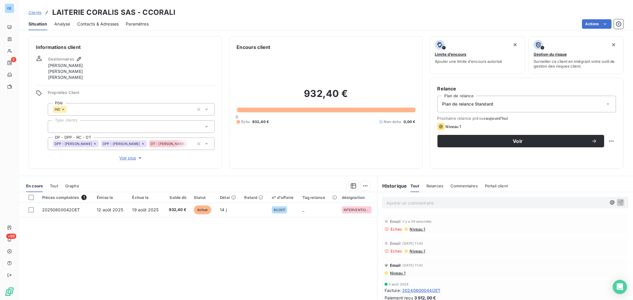
click at [101, 23] on span "Contacts & Adresses" at bounding box center [98, 24] width 42 height 6
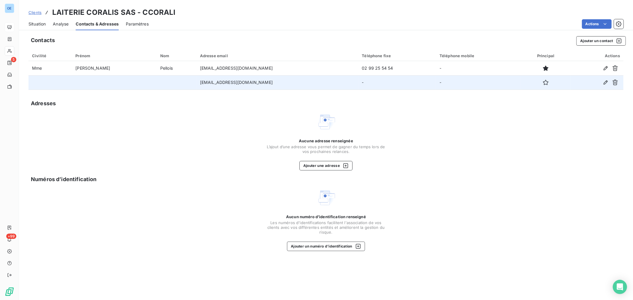
click at [299, 82] on td "comptalaiteriecoralis@eurial.eu" at bounding box center [277, 82] width 162 height 14
click at [543, 84] on icon "button" at bounding box center [546, 82] width 6 height 6
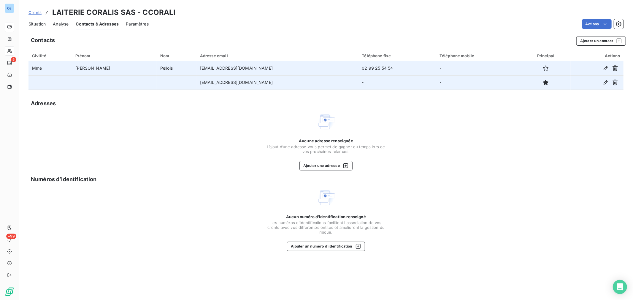
click at [553, 68] on div at bounding box center [545, 67] width 42 height 9
click at [607, 67] on icon "button" at bounding box center [605, 68] width 4 height 4
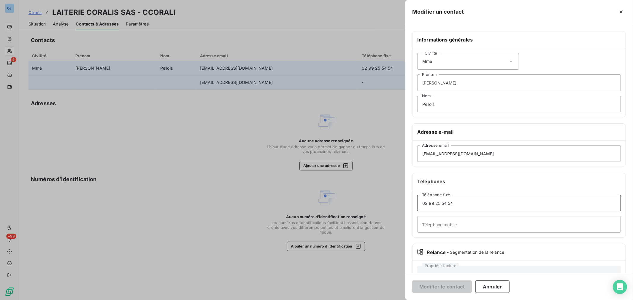
drag, startPoint x: 470, startPoint y: 203, endPoint x: 411, endPoint y: 200, distance: 59.1
click at [411, 200] on div "Informations générales Civilité Mme Marie Cecile Prénom Pellois Nom Adresse e-m…" at bounding box center [519, 162] width 228 height 263
click at [618, 12] on icon "button" at bounding box center [621, 12] width 6 height 6
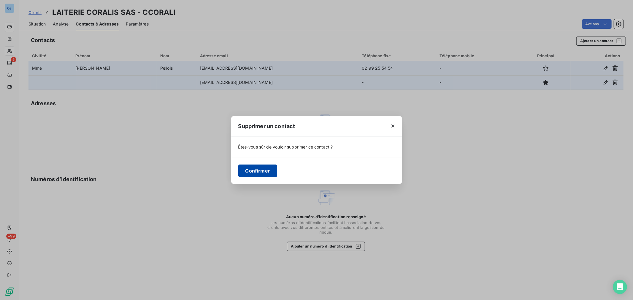
click at [262, 170] on button "Confirmer" at bounding box center [257, 171] width 39 height 12
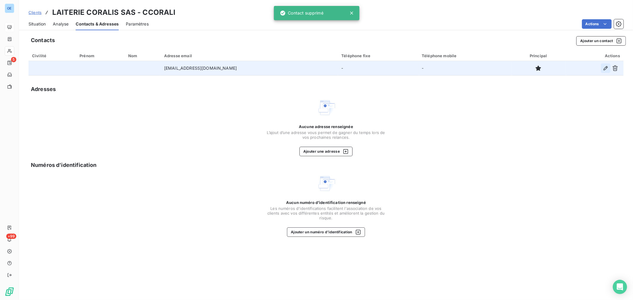
click at [606, 68] on icon "button" at bounding box center [605, 68] width 6 height 6
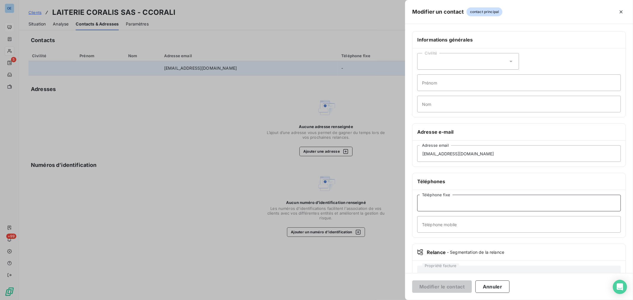
paste input "02 99 25 54 54"
type input "02 99 25 54 54"
click at [452, 289] on button "Modifier le contact" at bounding box center [442, 287] width 60 height 12
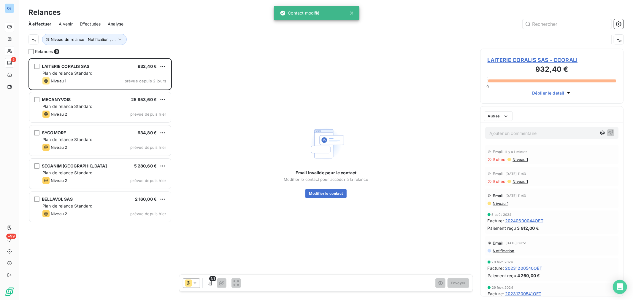
scroll to position [237, 138]
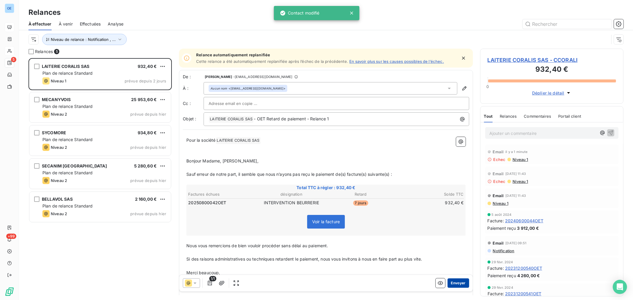
click at [450, 281] on button "Envoyer" at bounding box center [458, 283] width 22 height 9
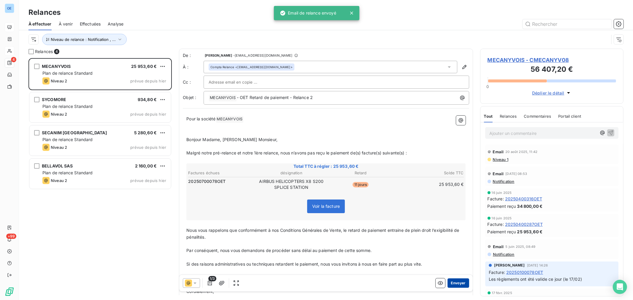
click at [449, 281] on button "Envoyer" at bounding box center [458, 283] width 22 height 9
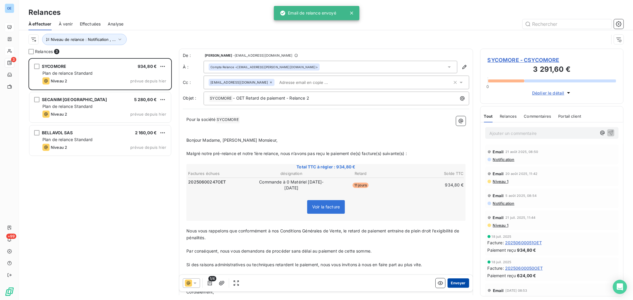
click at [449, 282] on button "Envoyer" at bounding box center [458, 283] width 22 height 9
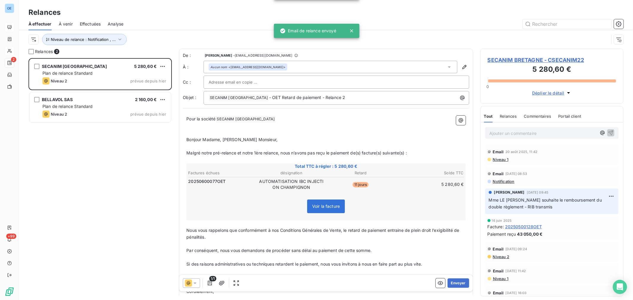
click at [449, 282] on button "Envoyer" at bounding box center [458, 283] width 22 height 9
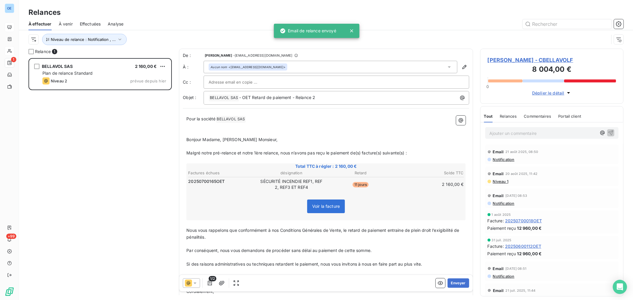
click at [449, 282] on button "Envoyer" at bounding box center [458, 283] width 22 height 9
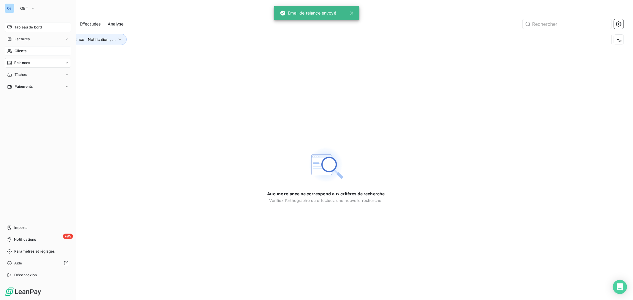
click at [32, 62] on div "Relances" at bounding box center [38, 62] width 66 height 9
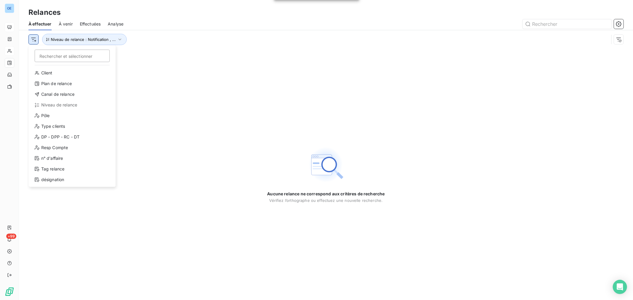
click at [33, 39] on html "OE +99 Relances À effectuer À venir Effectuées Analyse Rechercher et sélectionn…" at bounding box center [316, 150] width 633 height 300
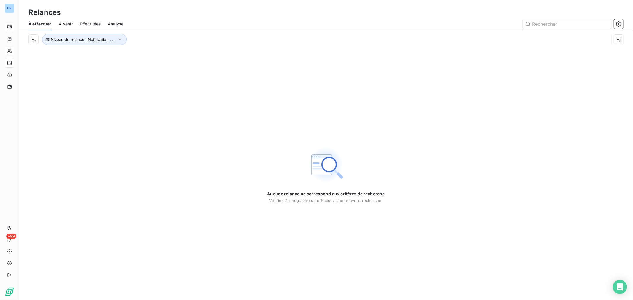
click at [163, 64] on html "OE +99 Relances À effectuer À venir Effectuées Analyse Niveau de relance : Noti…" at bounding box center [316, 150] width 633 height 300
click at [119, 38] on icon "button" at bounding box center [120, 39] width 6 height 6
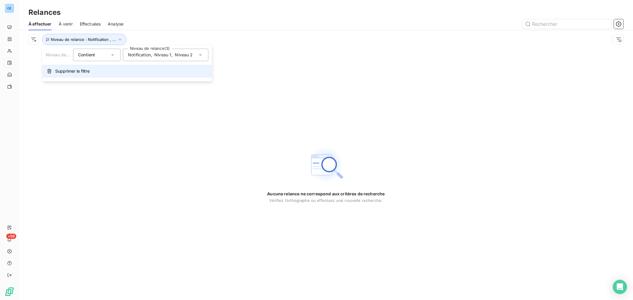
click at [90, 72] on button "Supprimer le filtre" at bounding box center [127, 71] width 170 height 13
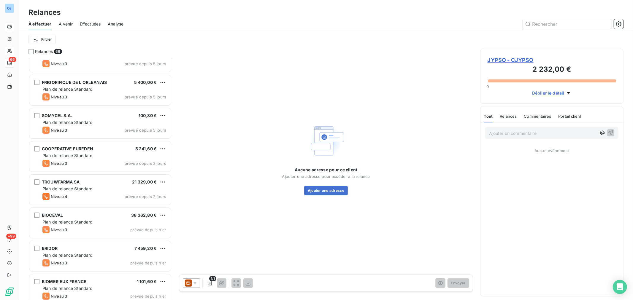
scroll to position [1951, 0]
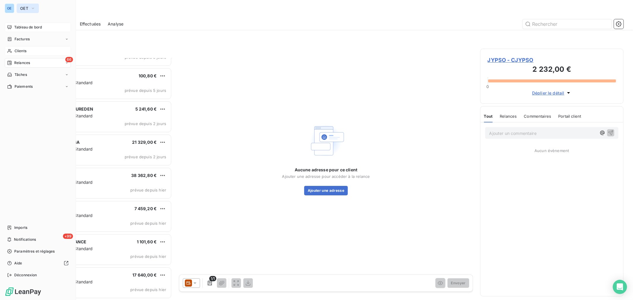
click at [31, 7] on icon "button" at bounding box center [33, 8] width 5 height 6
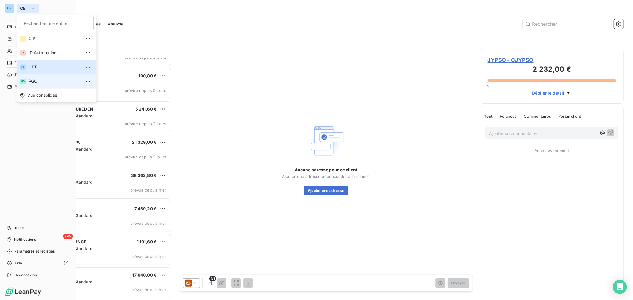
click at [37, 80] on span "PGC" at bounding box center [54, 81] width 53 height 6
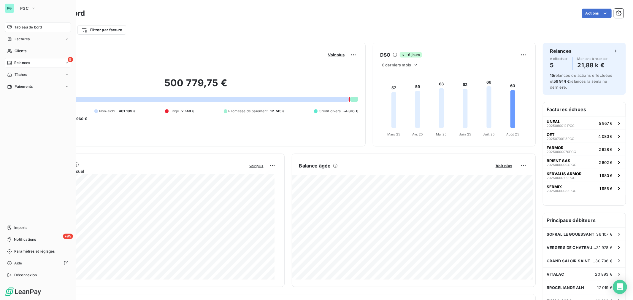
click at [19, 64] on span "Relances" at bounding box center [22, 62] width 16 height 5
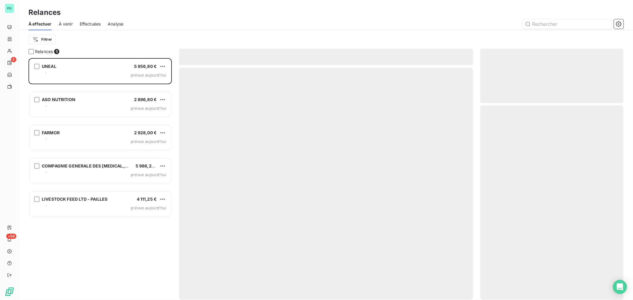
scroll to position [237, 138]
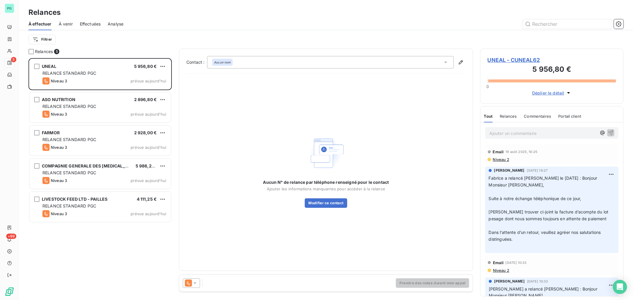
click at [196, 284] on icon at bounding box center [195, 283] width 6 height 6
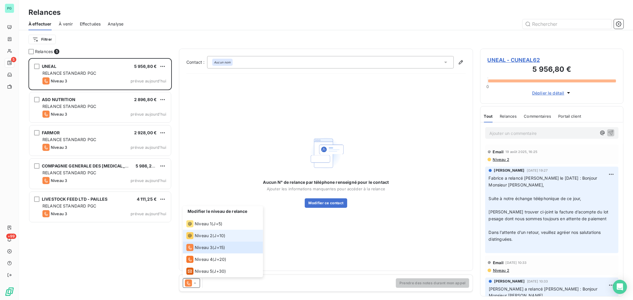
click at [204, 234] on span "Niveau 2" at bounding box center [204, 236] width 18 height 6
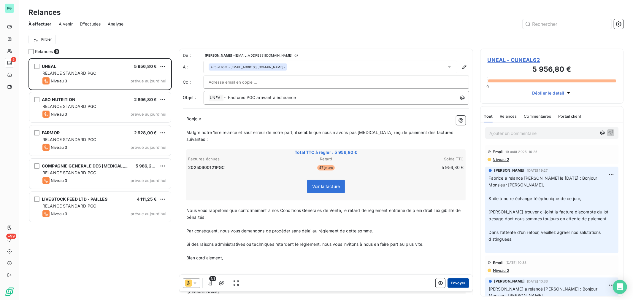
click at [455, 283] on button "Envoyer" at bounding box center [458, 283] width 22 height 9
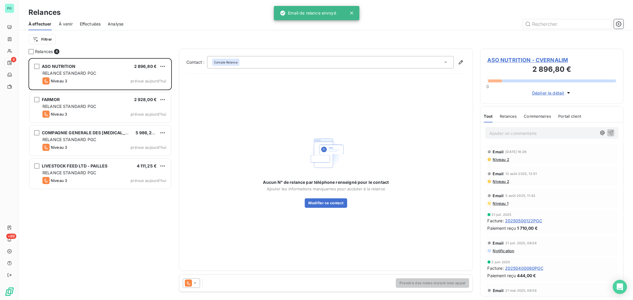
click at [198, 283] on icon at bounding box center [195, 283] width 6 height 6
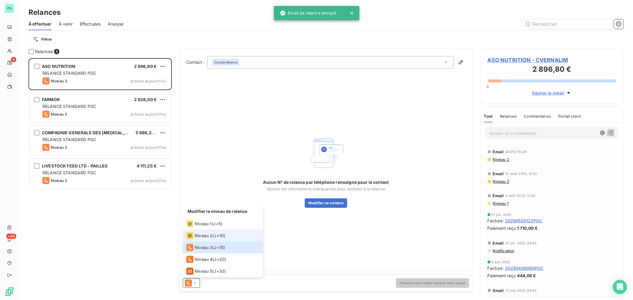
click at [209, 236] on span "Niveau 2" at bounding box center [204, 236] width 18 height 6
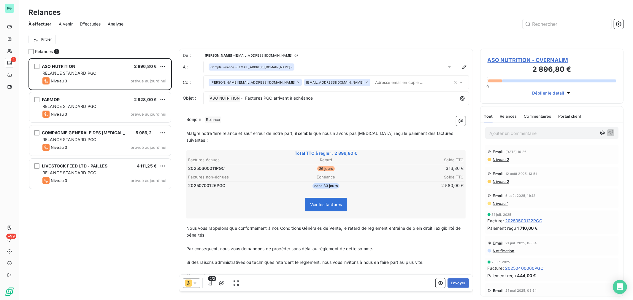
click at [365, 82] on icon at bounding box center [367, 83] width 4 height 4
click at [457, 284] on button "Envoyer" at bounding box center [458, 283] width 22 height 9
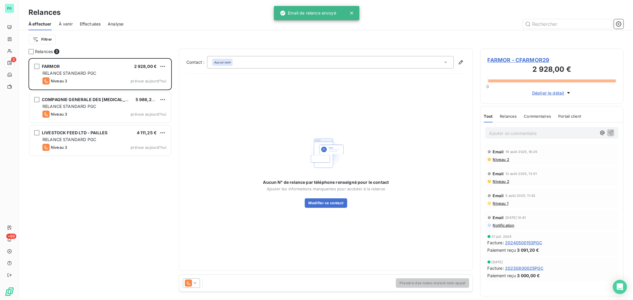
click at [197, 284] on icon at bounding box center [195, 283] width 6 height 6
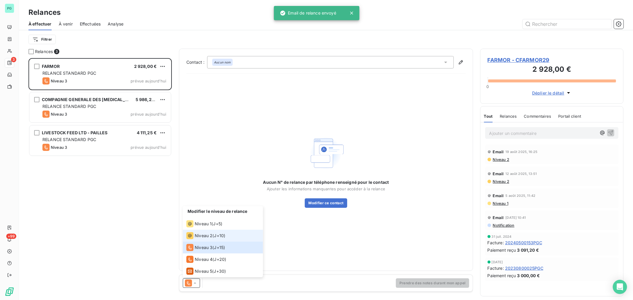
click at [203, 236] on span "Niveau 2" at bounding box center [204, 236] width 18 height 6
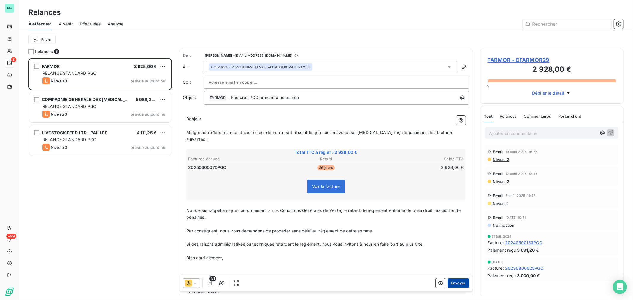
click at [447, 282] on button "Envoyer" at bounding box center [458, 283] width 22 height 9
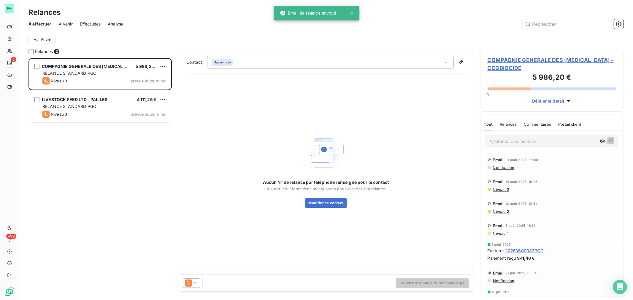
drag, startPoint x: 197, startPoint y: 283, endPoint x: 203, endPoint y: 283, distance: 6.5
click at [202, 283] on div at bounding box center [193, 283] width 20 height 9
click at [193, 285] on icon at bounding box center [195, 283] width 6 height 6
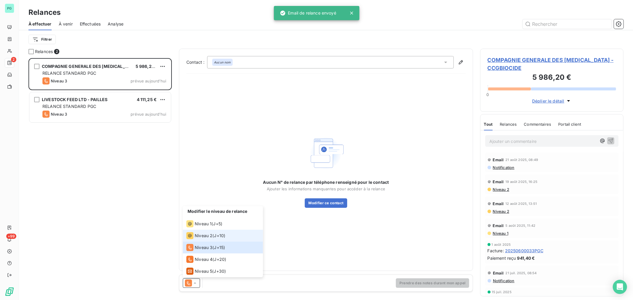
click at [210, 238] on span "Niveau 2" at bounding box center [204, 236] width 18 height 6
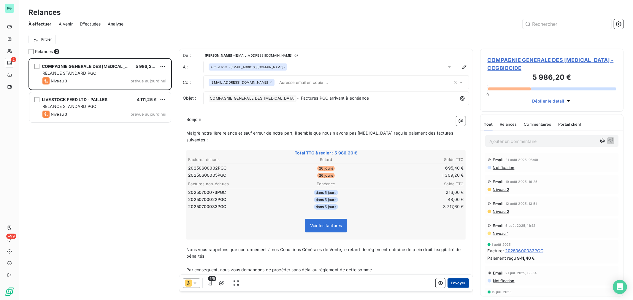
click at [459, 280] on button "Envoyer" at bounding box center [458, 283] width 22 height 9
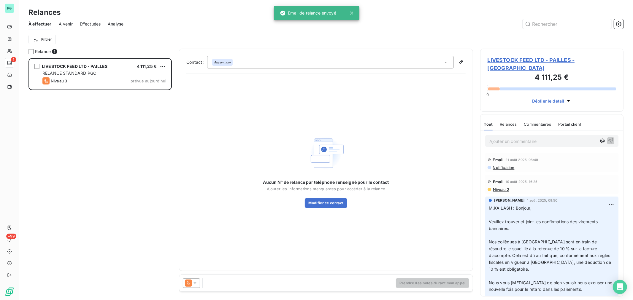
drag, startPoint x: 195, startPoint y: 285, endPoint x: 198, endPoint y: 280, distance: 6.1
click at [195, 285] on icon at bounding box center [195, 283] width 6 height 6
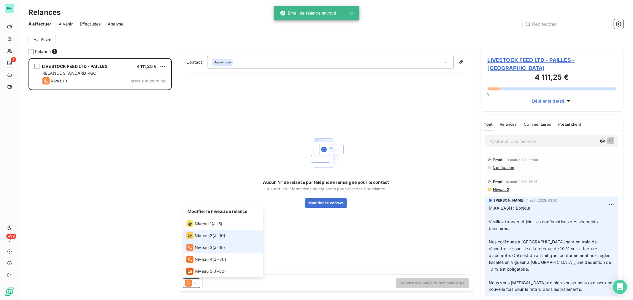
click at [208, 233] on span "Niveau 2" at bounding box center [204, 236] width 18 height 6
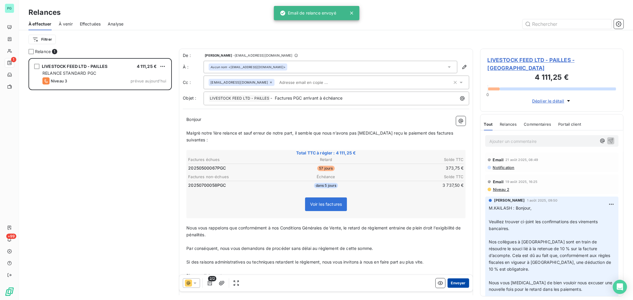
click at [450, 281] on button "Envoyer" at bounding box center [458, 283] width 22 height 9
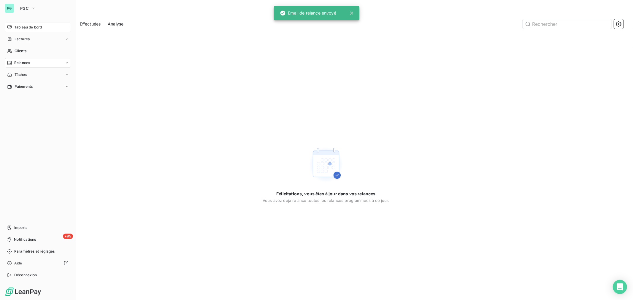
click at [22, 28] on span "Tableau de bord" at bounding box center [28, 27] width 28 height 5
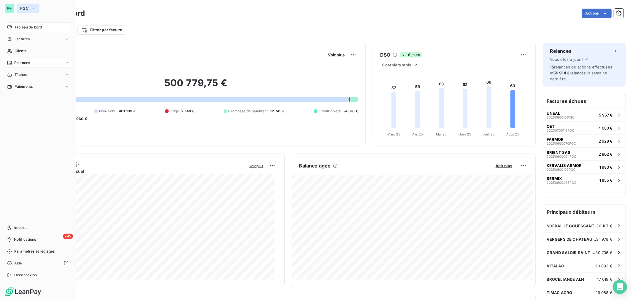
click at [34, 6] on icon "button" at bounding box center [33, 8] width 5 height 6
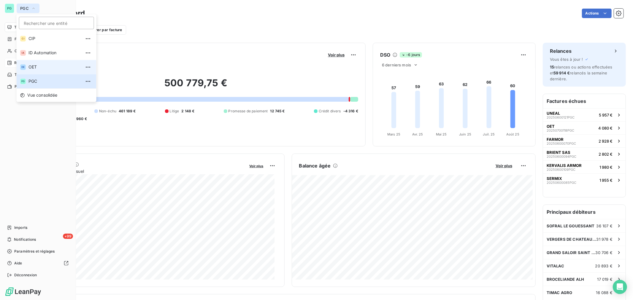
click at [41, 65] on span "OET" at bounding box center [54, 67] width 53 height 6
